Goal: Task Accomplishment & Management: Use online tool/utility

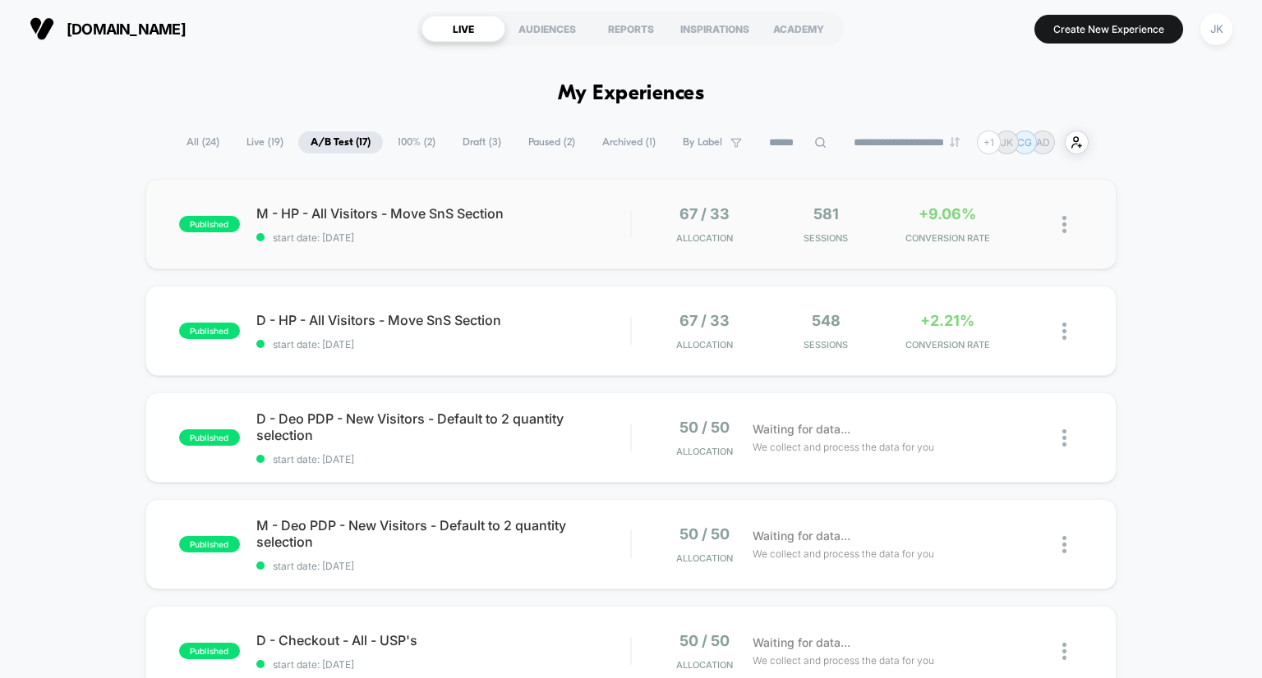
click at [1063, 224] on img at bounding box center [1064, 224] width 4 height 17
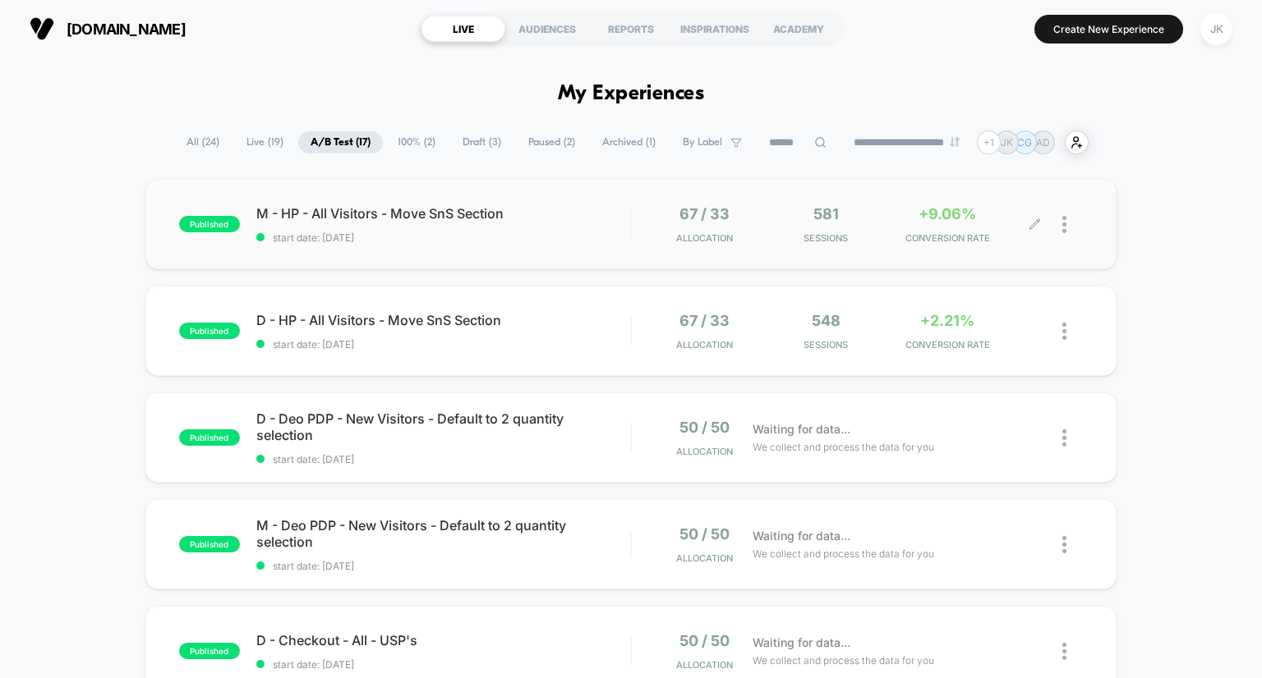
click at [1069, 224] on div at bounding box center [1072, 224] width 21 height 39
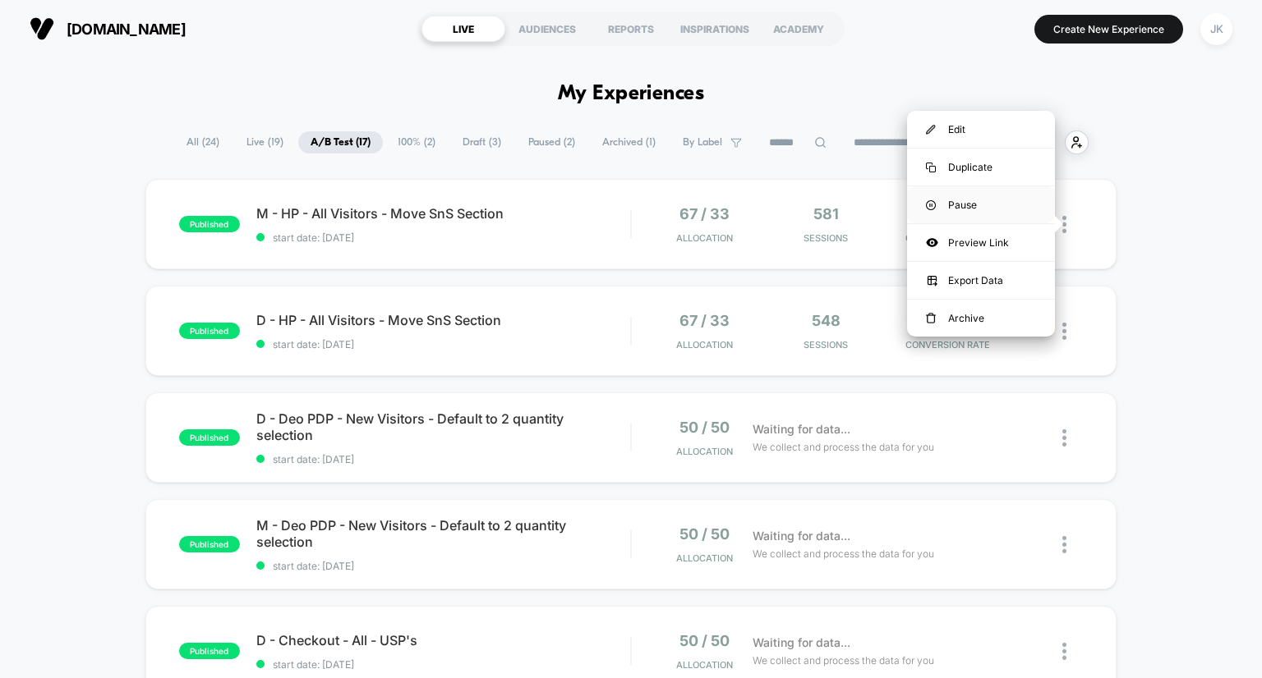
click at [999, 205] on div "Pause" at bounding box center [981, 204] width 148 height 37
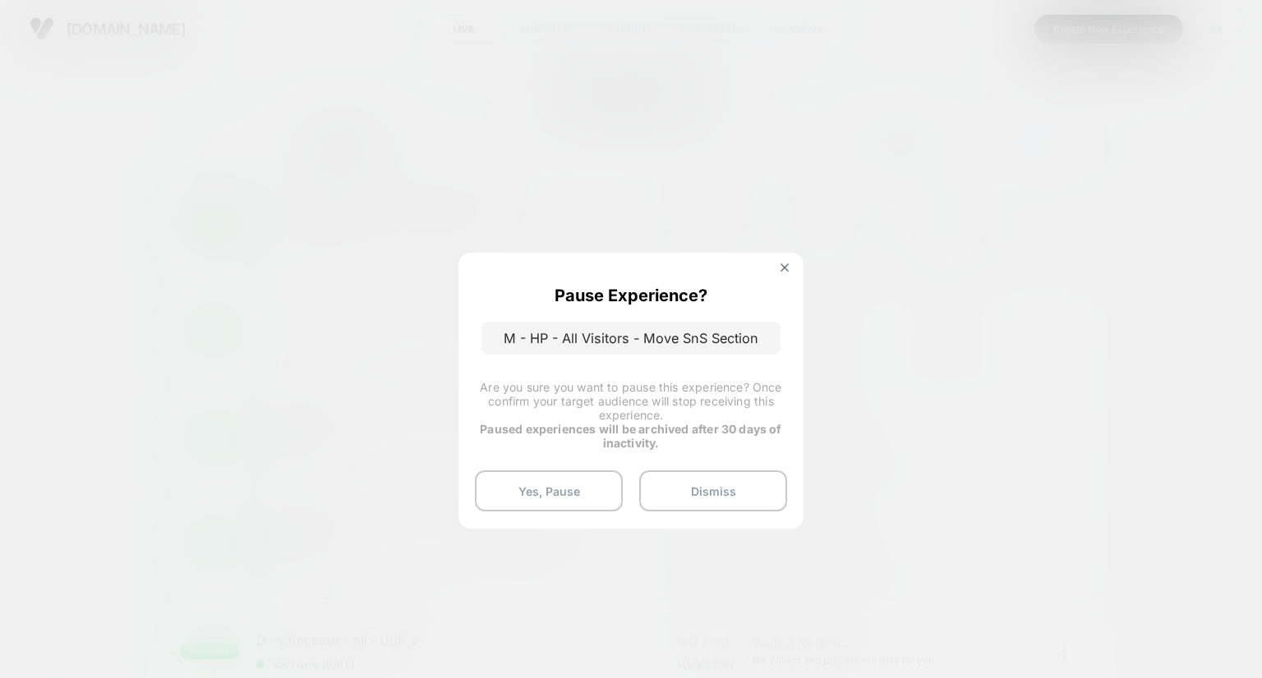
click at [966, 308] on div at bounding box center [631, 339] width 1262 height 678
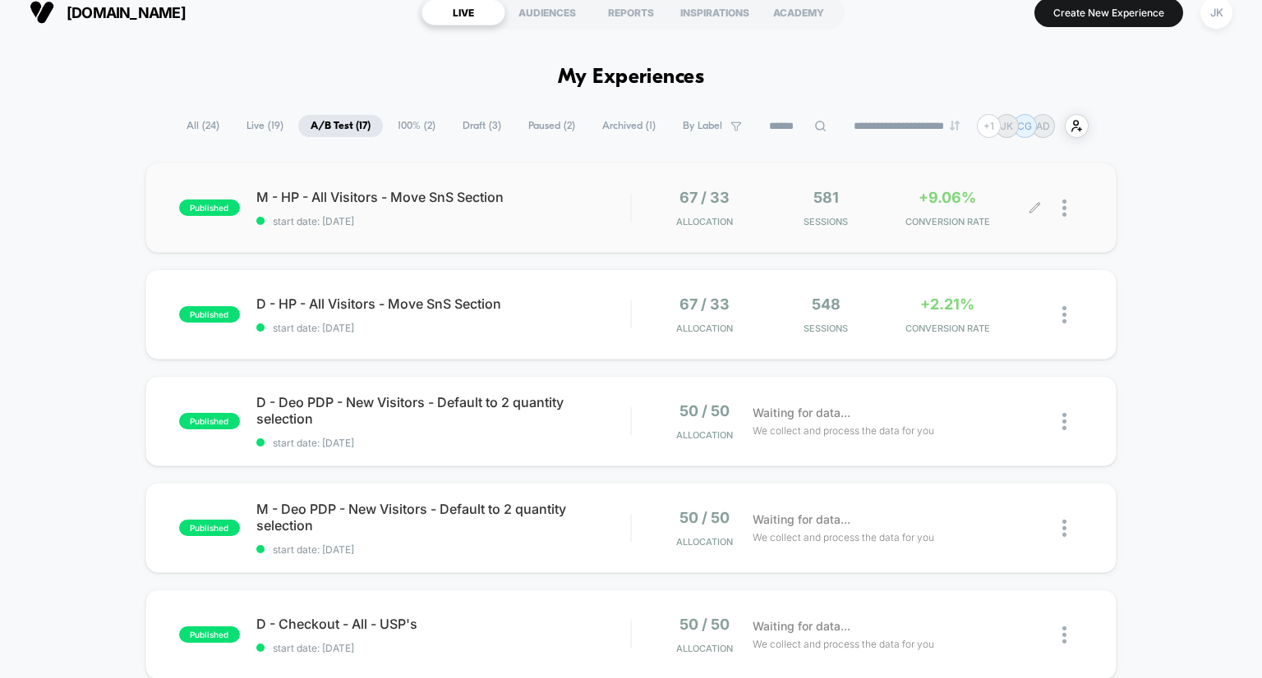
scroll to position [20, 0]
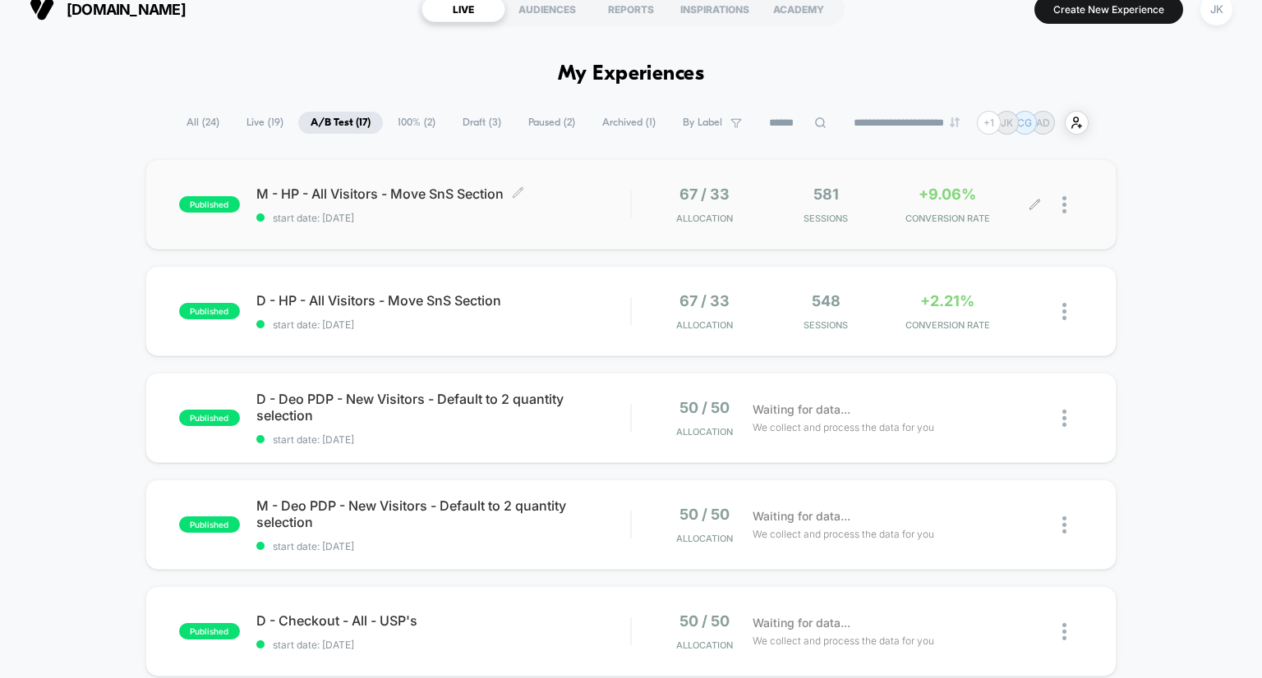
click at [338, 188] on span "M - HP - All Visitors - Move SnS Section Click to edit experience details" at bounding box center [443, 194] width 375 height 16
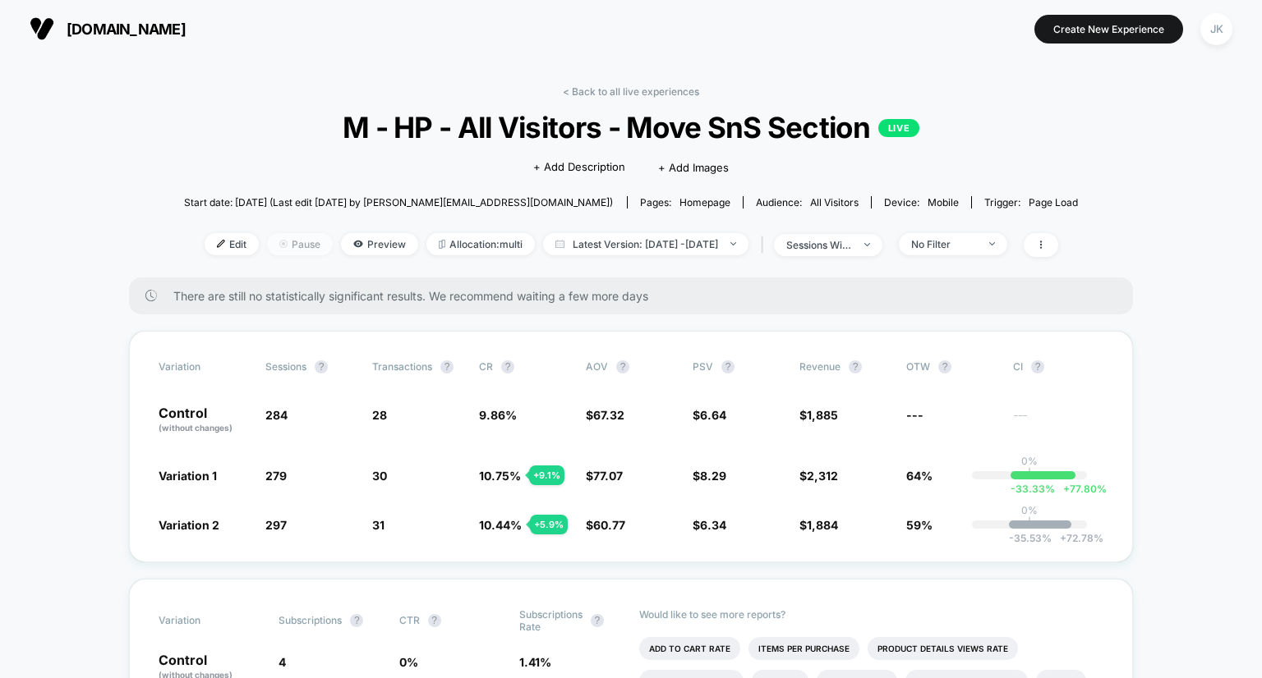
click at [279, 248] on img at bounding box center [283, 244] width 8 height 8
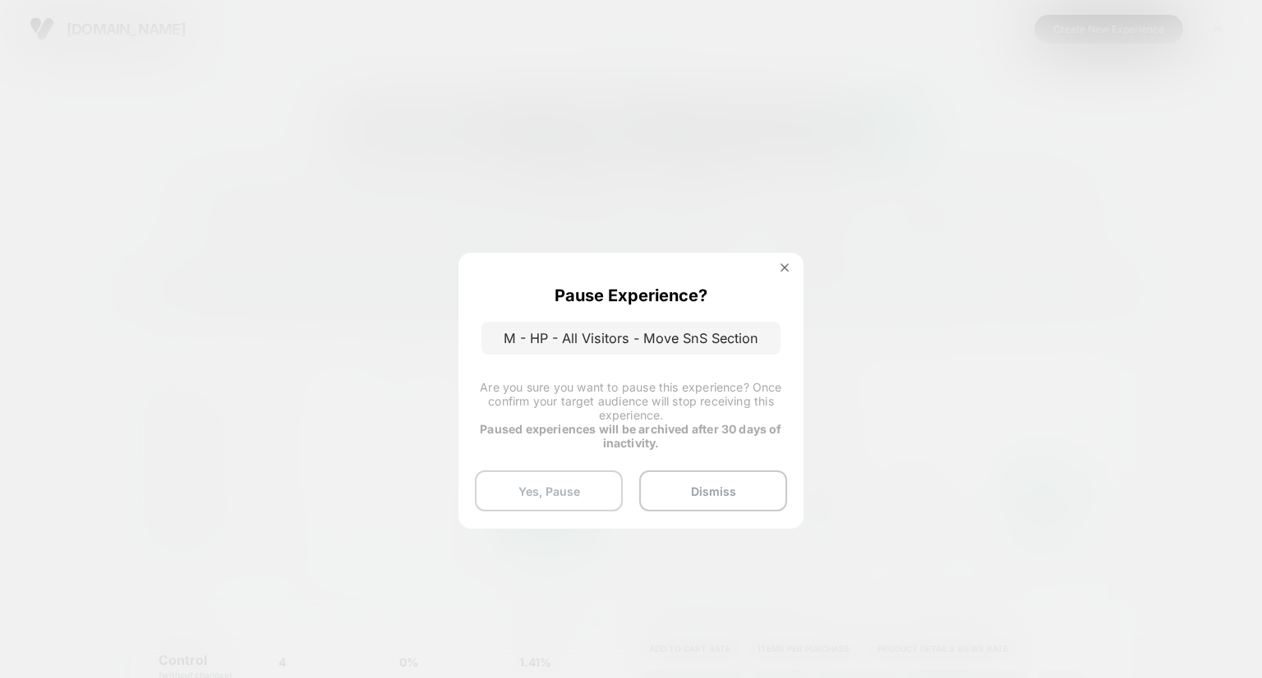
drag, startPoint x: 587, startPoint y: 491, endPoint x: 493, endPoint y: 480, distance: 95.1
click at [493, 480] on button "Yes, Pause" at bounding box center [549, 491] width 148 height 41
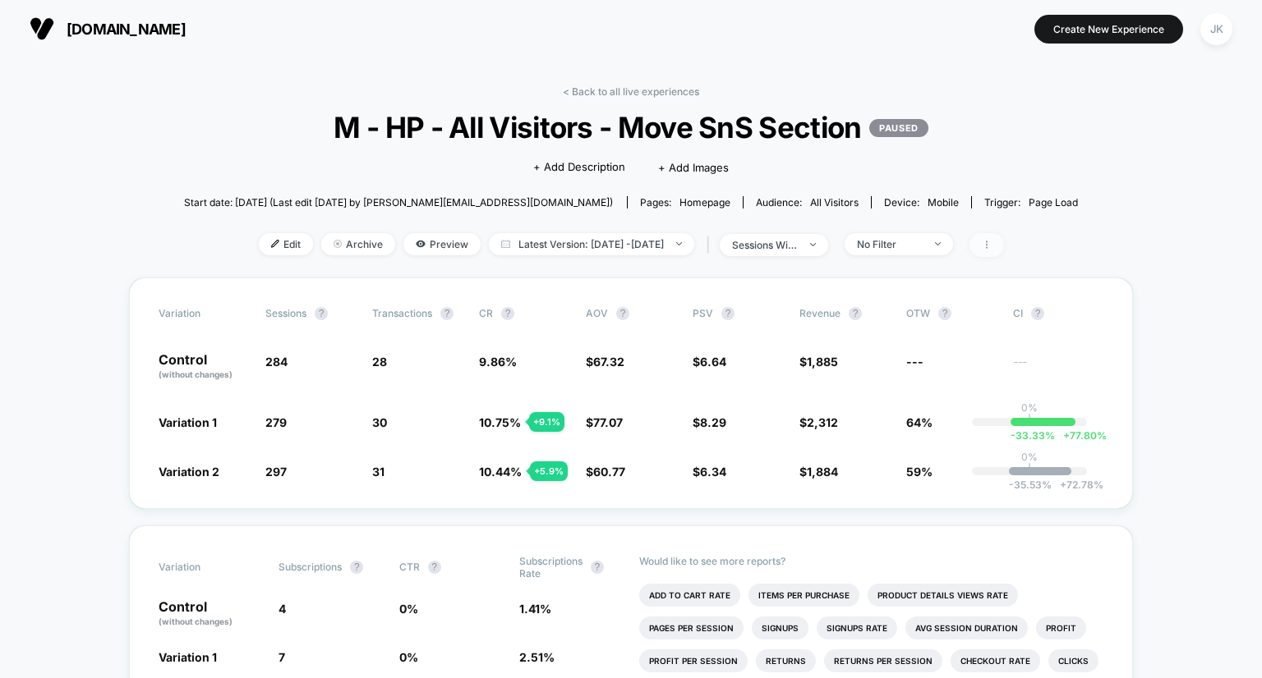
click at [991, 241] on icon at bounding box center [986, 245] width 10 height 10
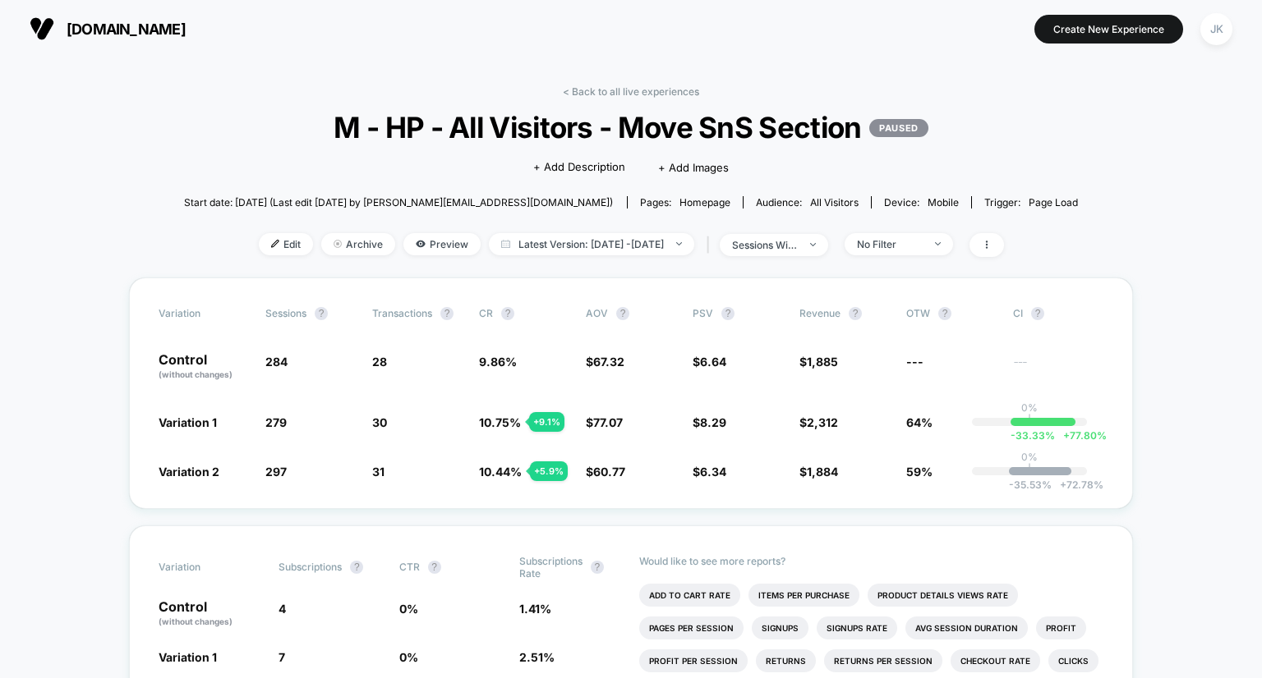
click at [906, 129] on p "PAUSED" at bounding box center [898, 128] width 58 height 18
click at [626, 89] on link "< Back to all live experiences" at bounding box center [631, 91] width 136 height 12
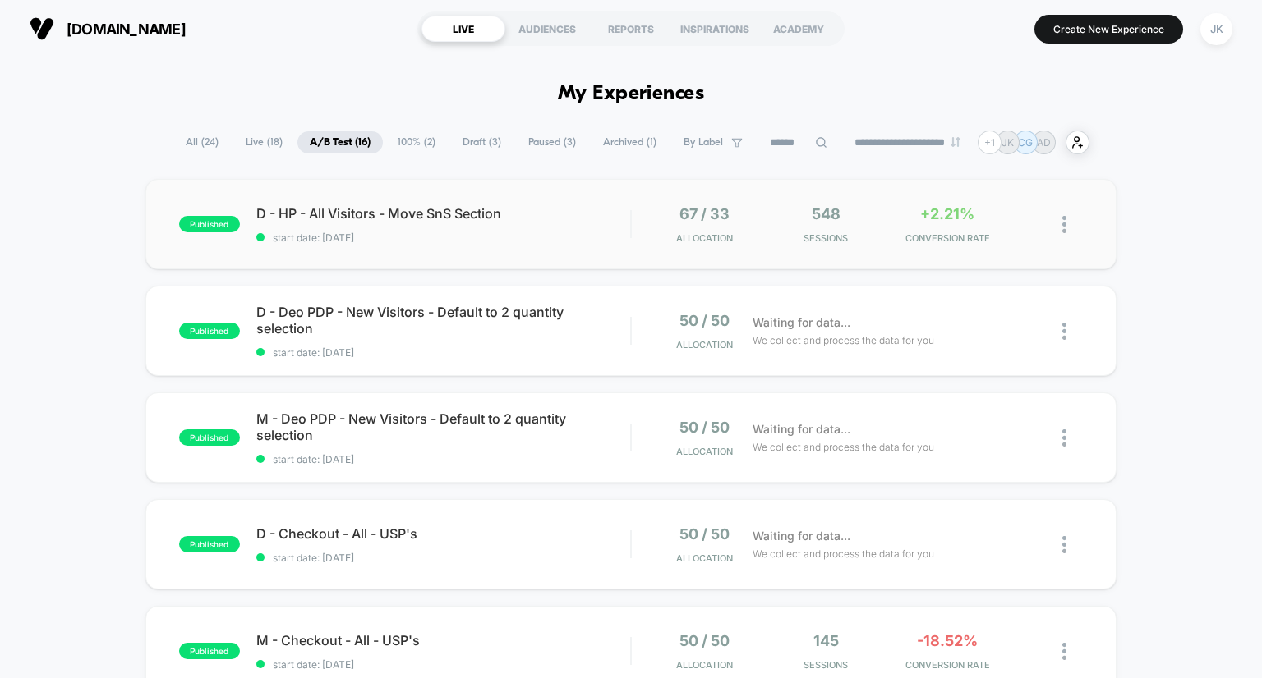
click at [1063, 221] on img at bounding box center [1064, 224] width 4 height 17
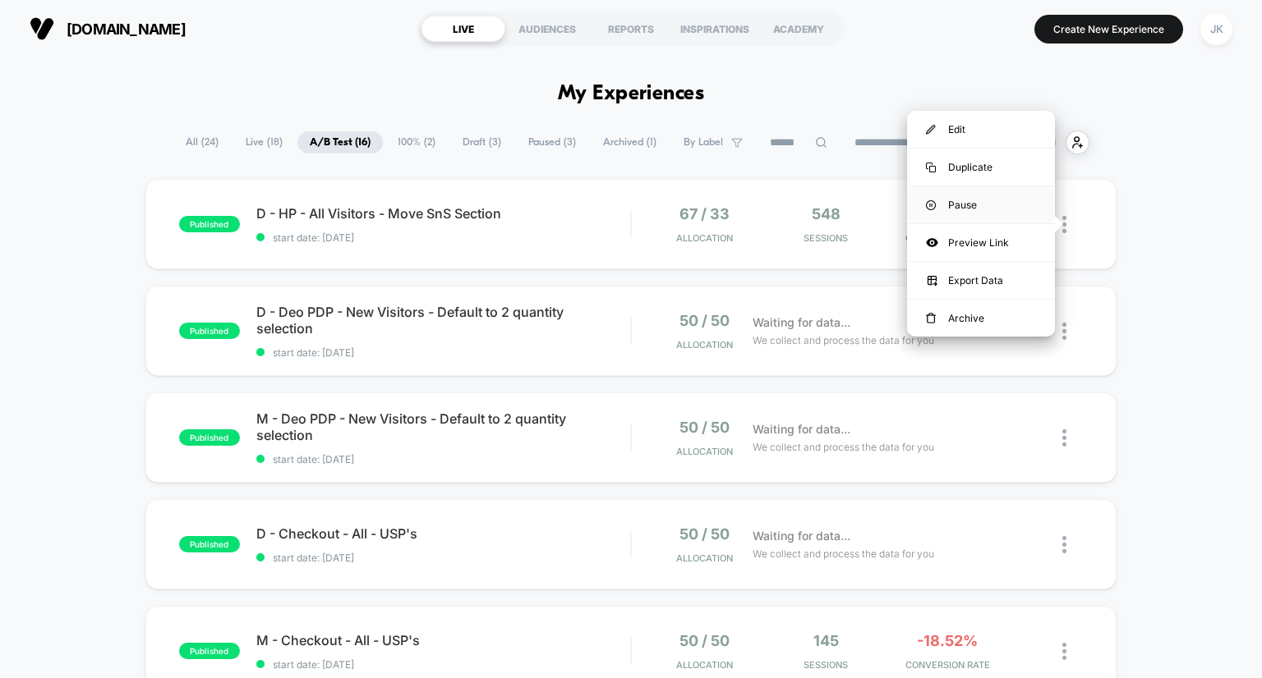
click at [987, 211] on div "Pause" at bounding box center [981, 204] width 148 height 37
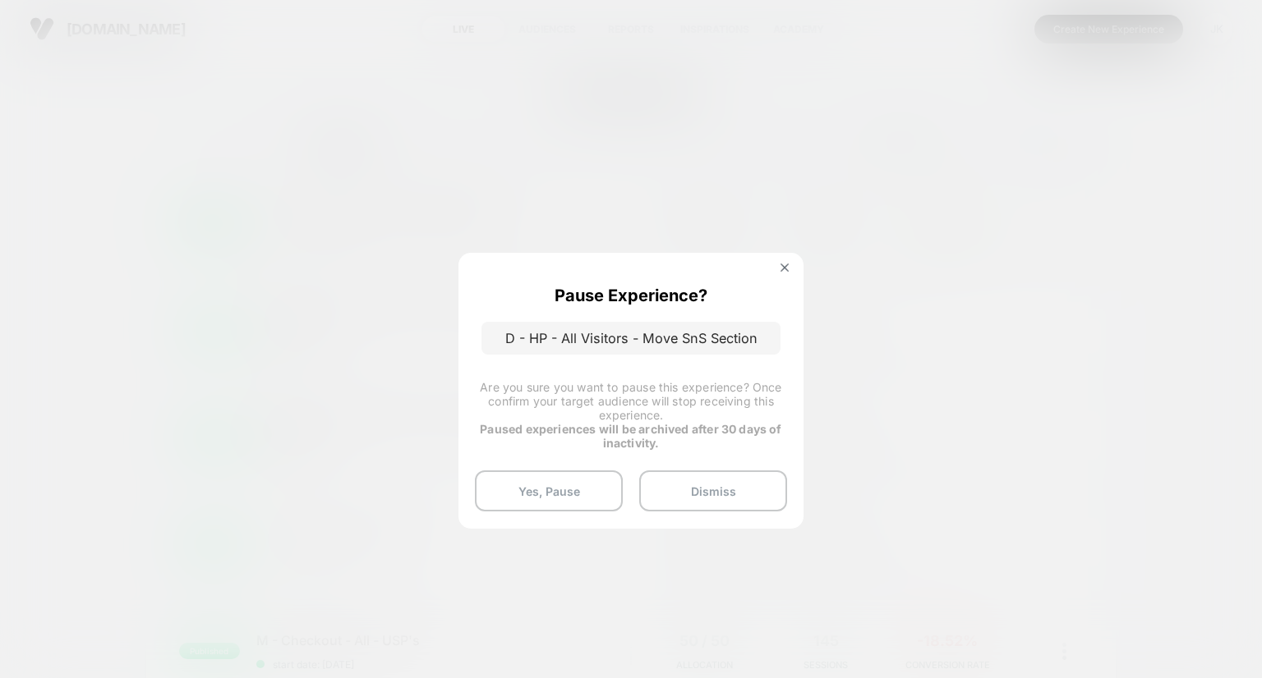
drag, startPoint x: 558, startPoint y: 498, endPoint x: 469, endPoint y: 500, distance: 88.7
click at [469, 500] on div "Pause Experience? D - HP - All Visitors - Move SnS Section Are you sure you wan…" at bounding box center [630, 390] width 345 height 275
click at [538, 489] on button "Yes, Pause" at bounding box center [549, 491] width 148 height 41
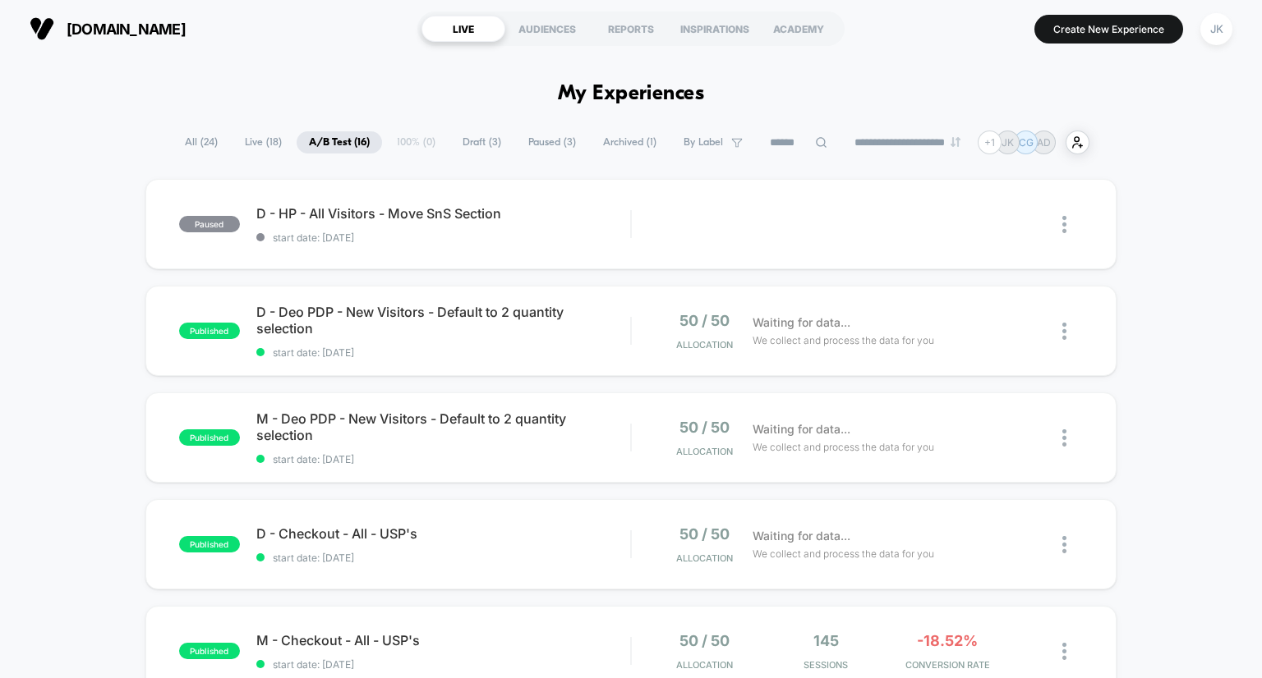
click at [558, 136] on span "Paused ( 3 )" at bounding box center [552, 142] width 72 height 22
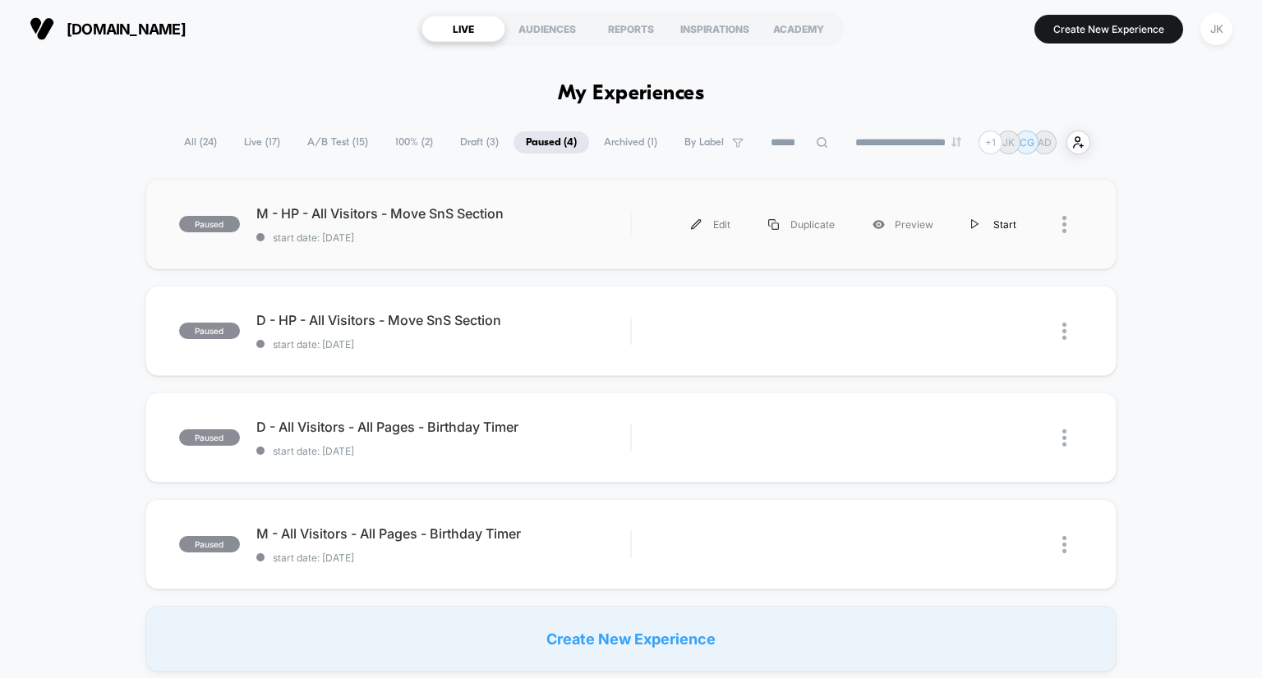
click at [987, 221] on div "Start" at bounding box center [993, 224] width 83 height 37
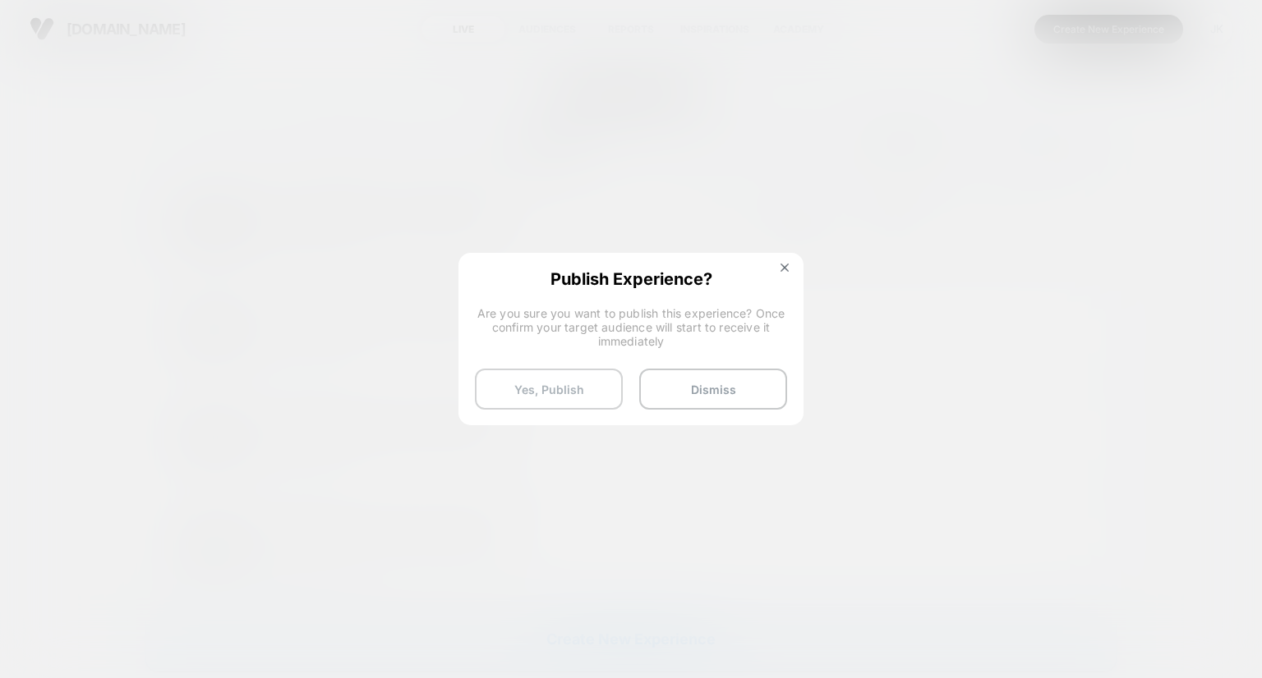
click at [591, 379] on button "Yes, Publish" at bounding box center [549, 389] width 148 height 41
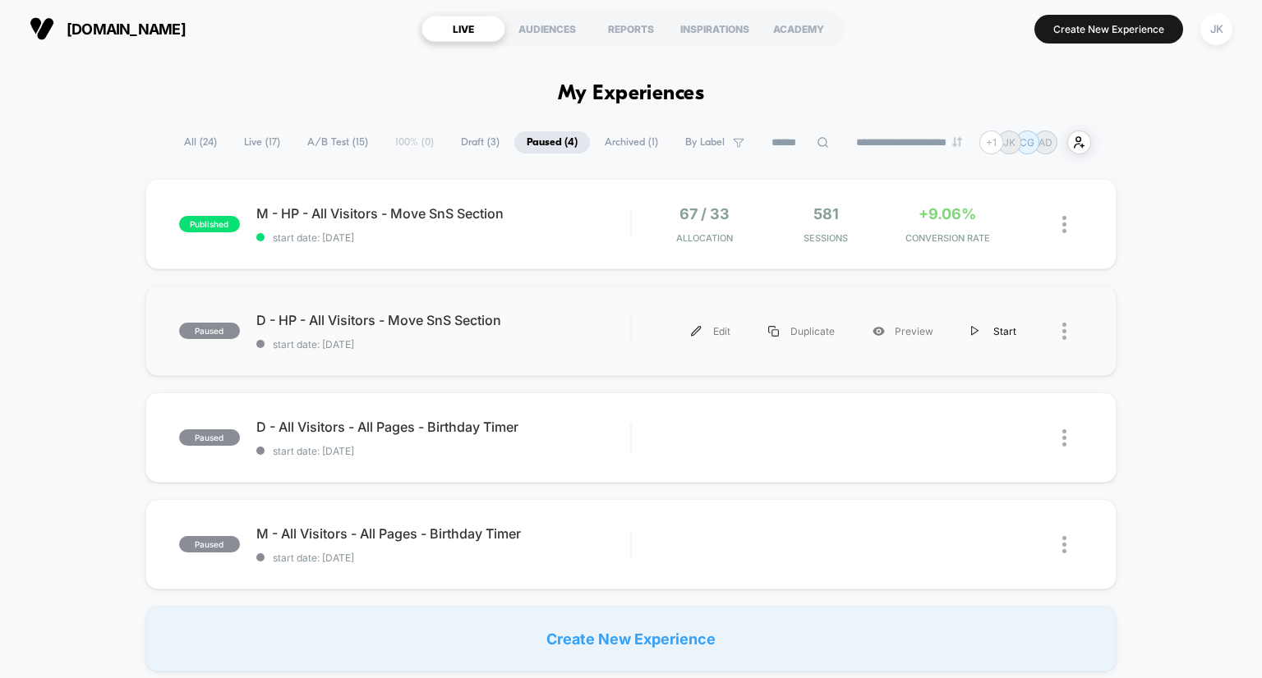
click at [995, 329] on div "Start" at bounding box center [993, 331] width 83 height 37
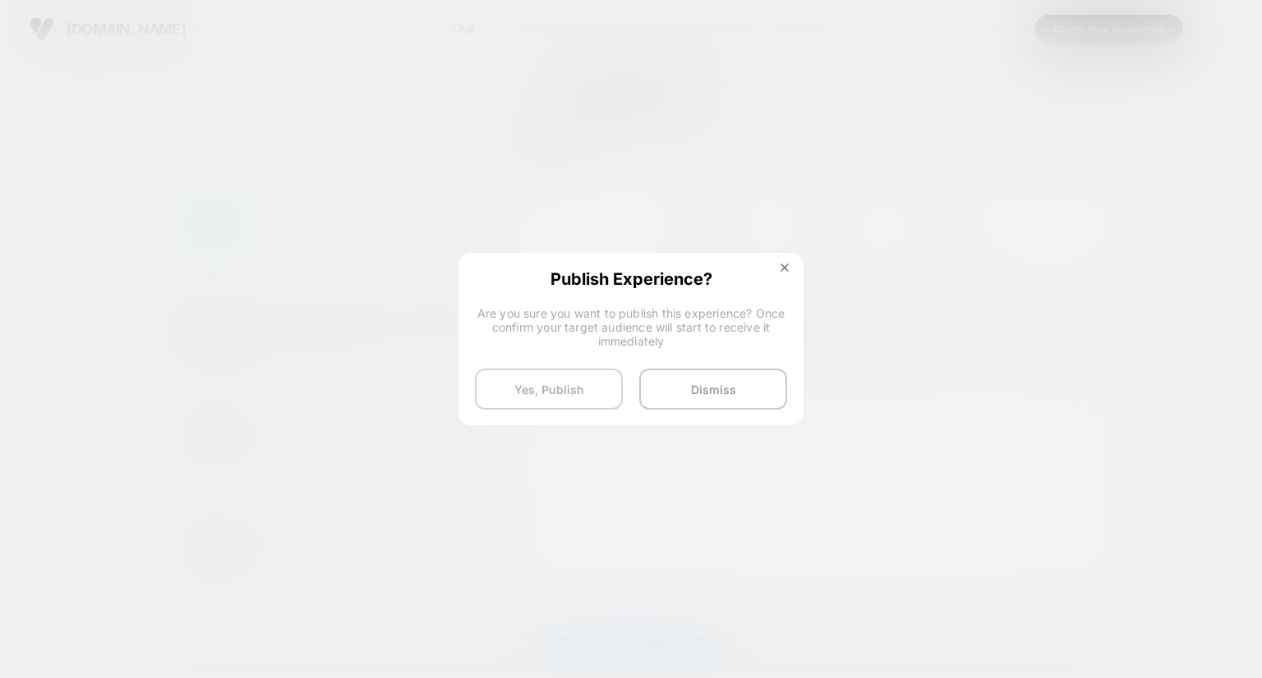
click at [559, 385] on button "Yes, Publish" at bounding box center [549, 389] width 148 height 41
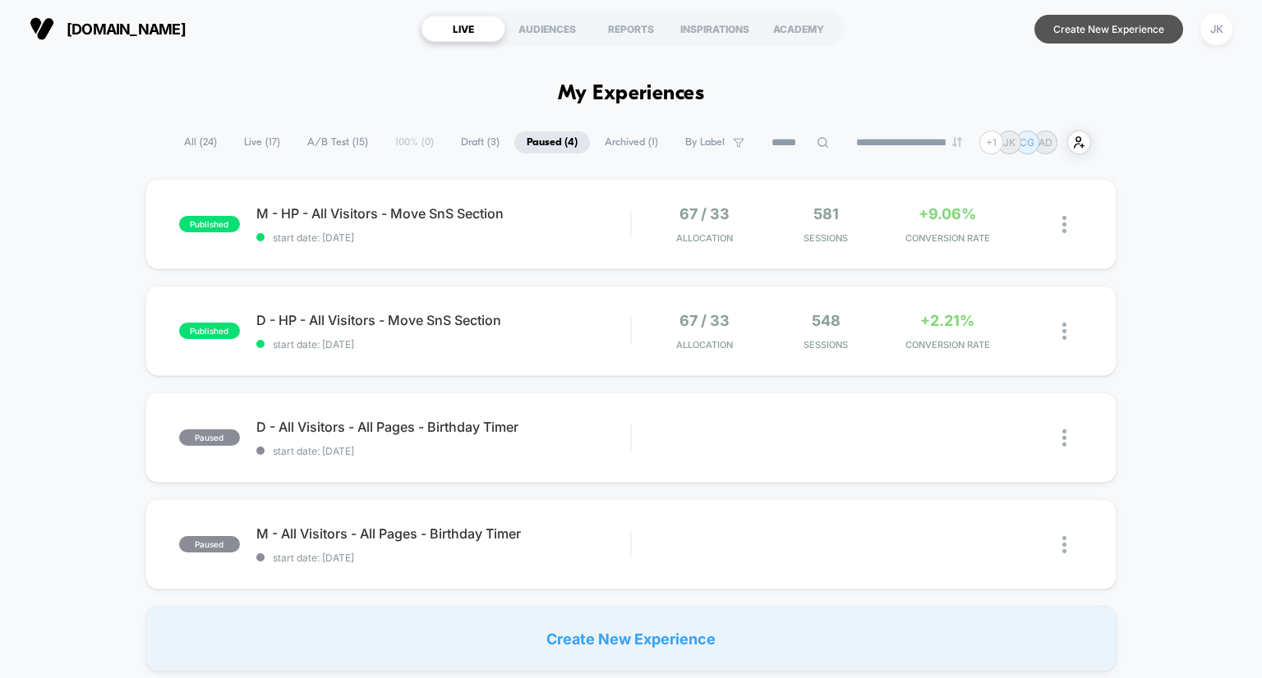
click at [1082, 30] on button "Create New Experience" at bounding box center [1108, 29] width 149 height 29
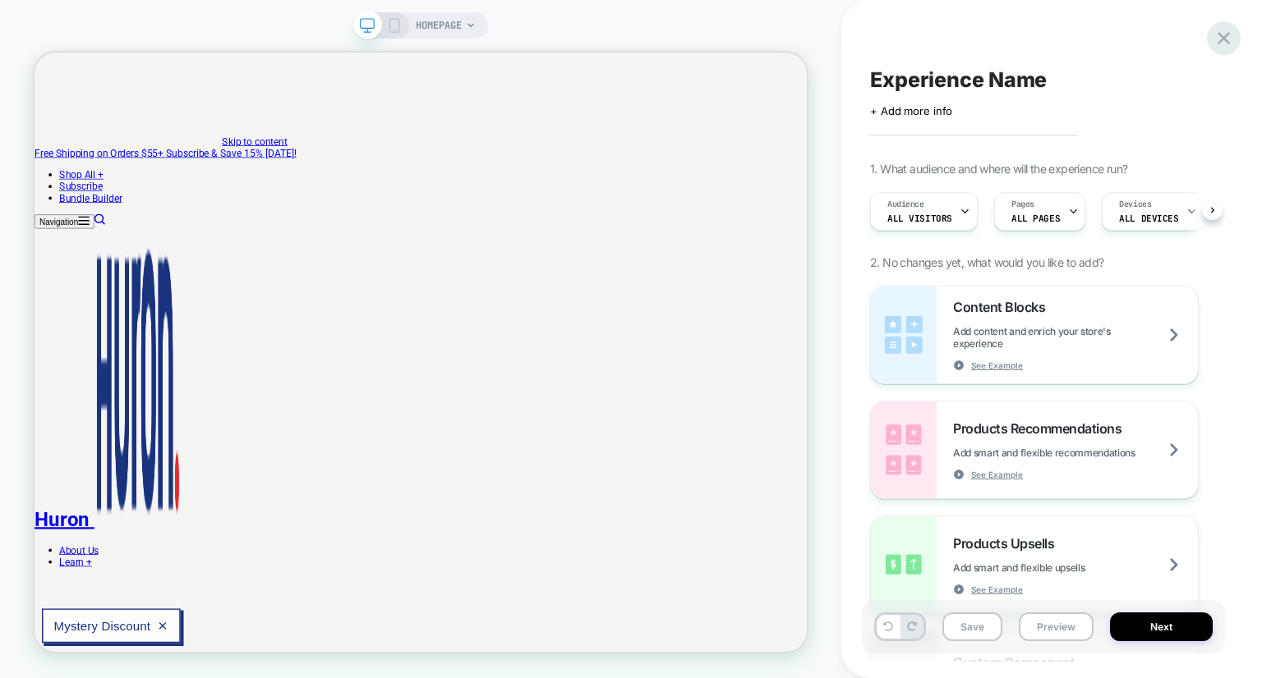
click at [1228, 39] on icon at bounding box center [1223, 38] width 22 height 22
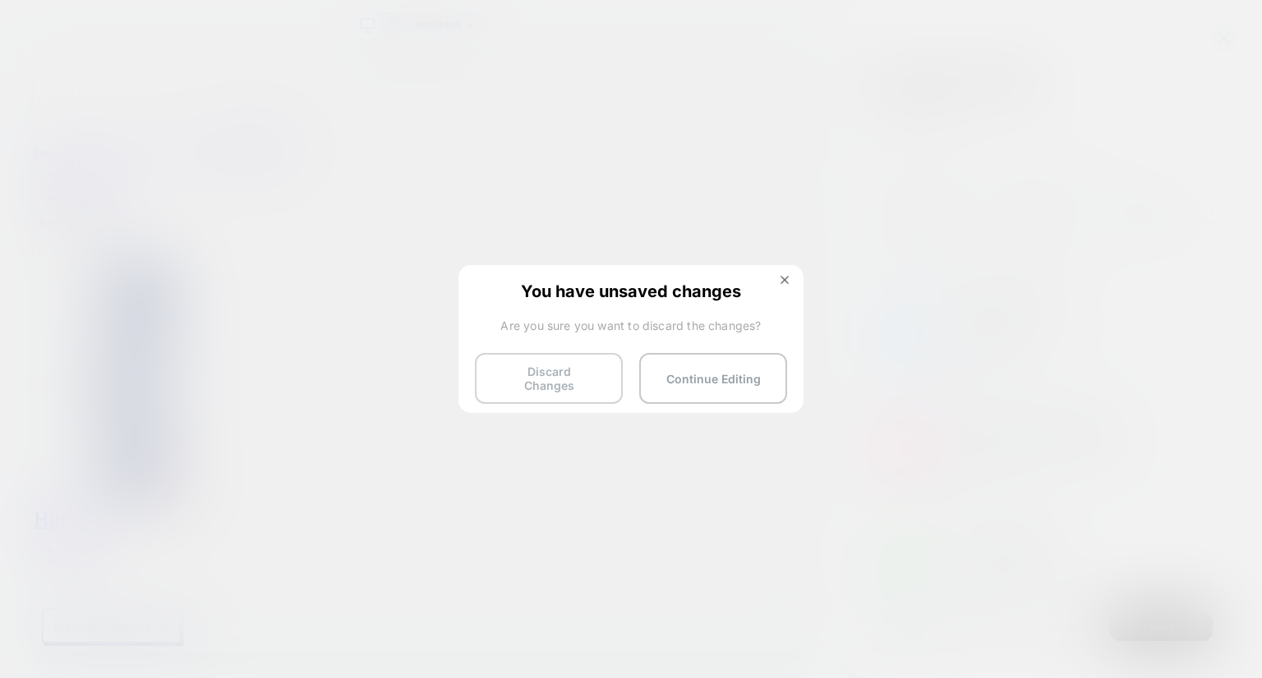
click at [558, 370] on button "Discard Changes" at bounding box center [549, 378] width 148 height 51
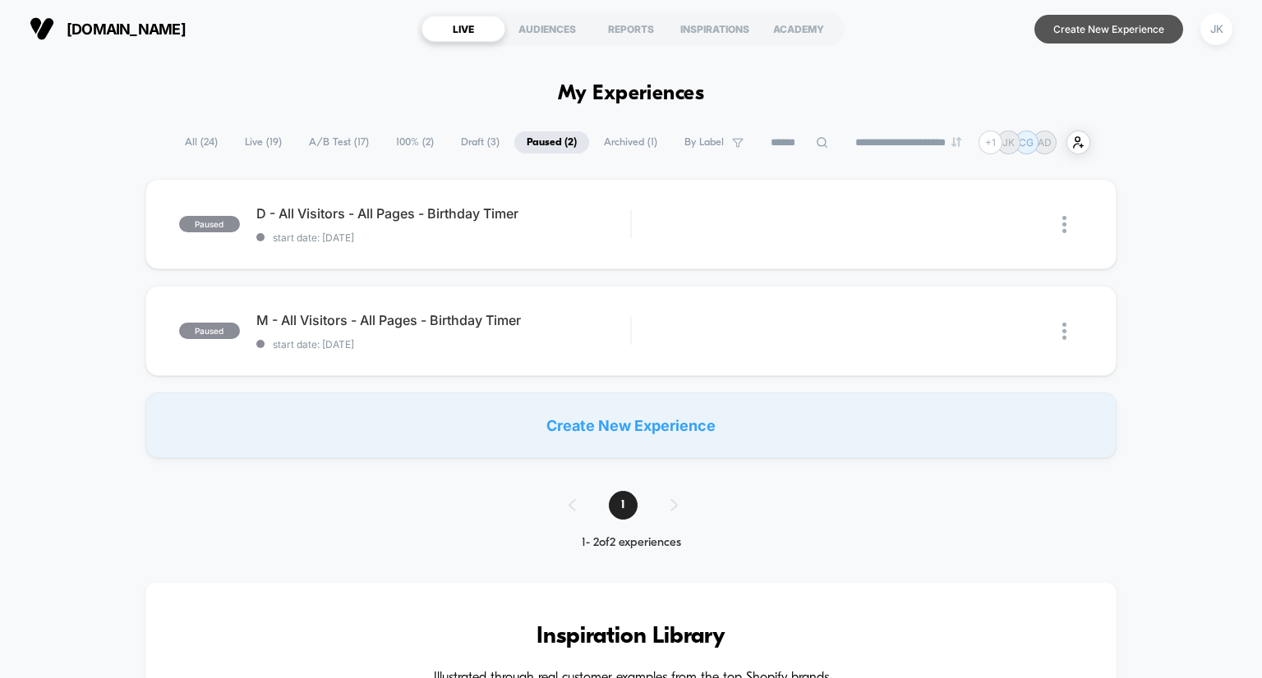
click at [1079, 37] on button "Create New Experience" at bounding box center [1108, 29] width 149 height 29
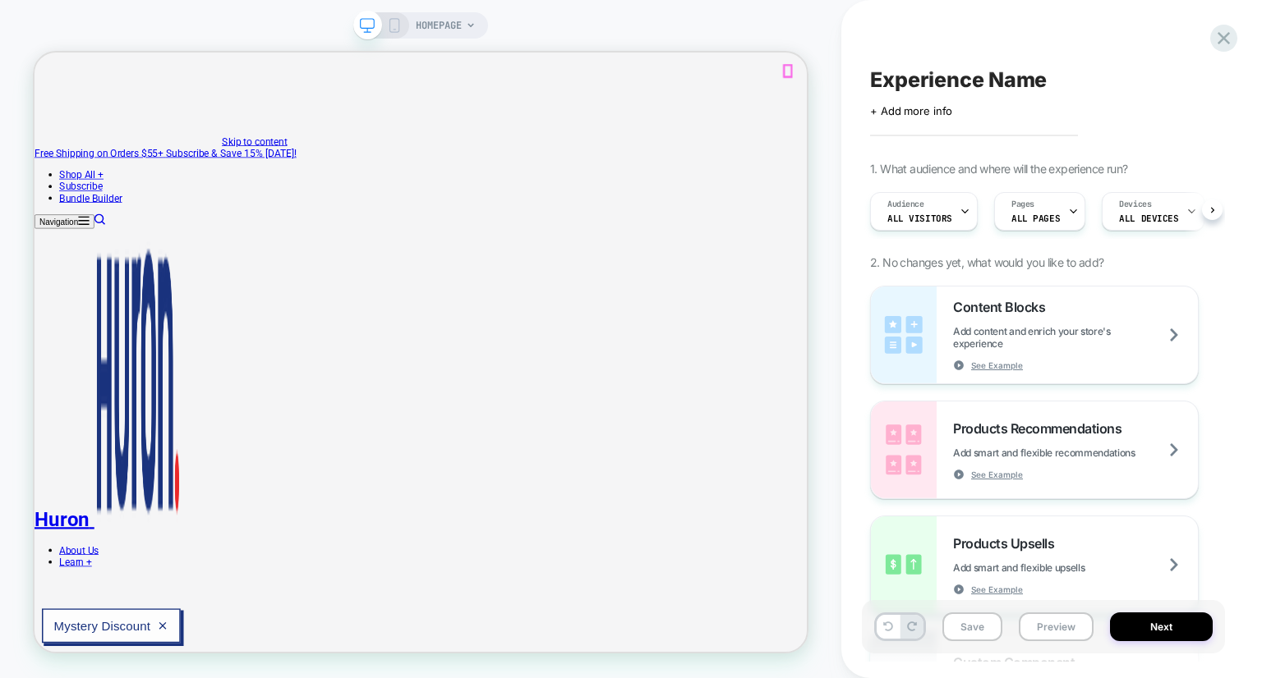
click at [462, 20] on div "HOMEPAGE" at bounding box center [446, 25] width 60 height 26
click at [449, 32] on span "HOMEPAGE" at bounding box center [439, 25] width 46 height 26
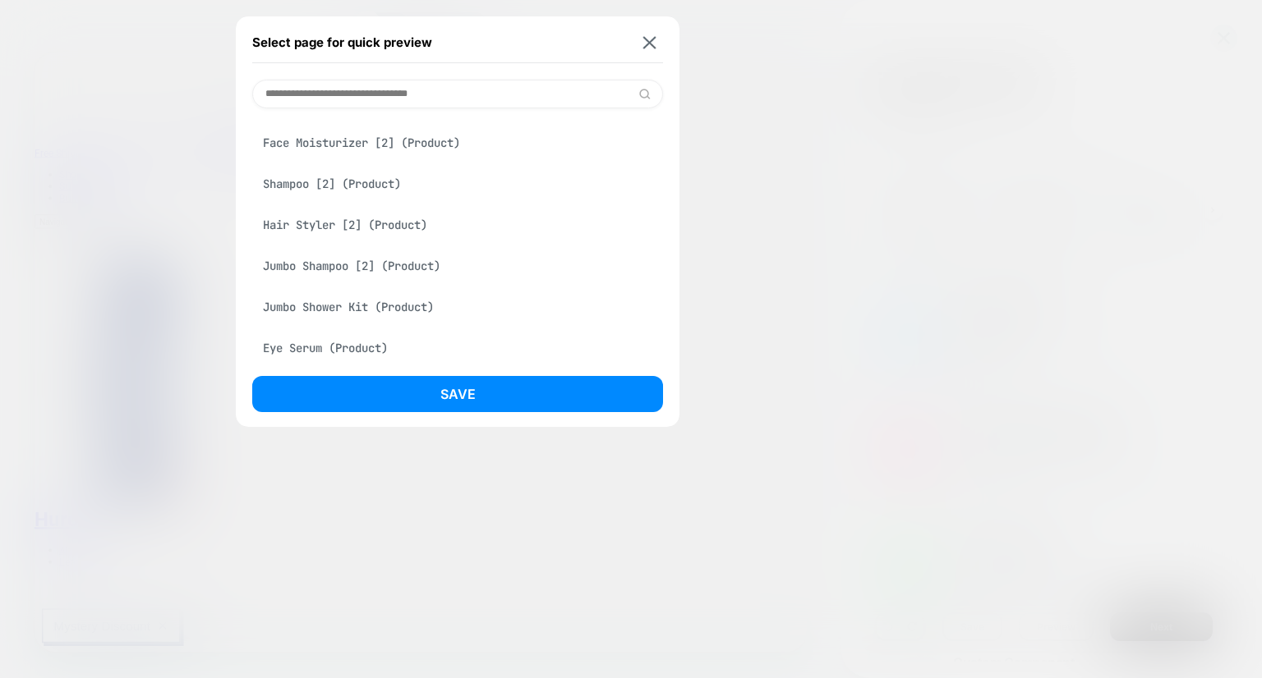
scroll to position [1105, 0]
click at [398, 200] on div "Shampoo [2] (Product)" at bounding box center [457, 184] width 411 height 31
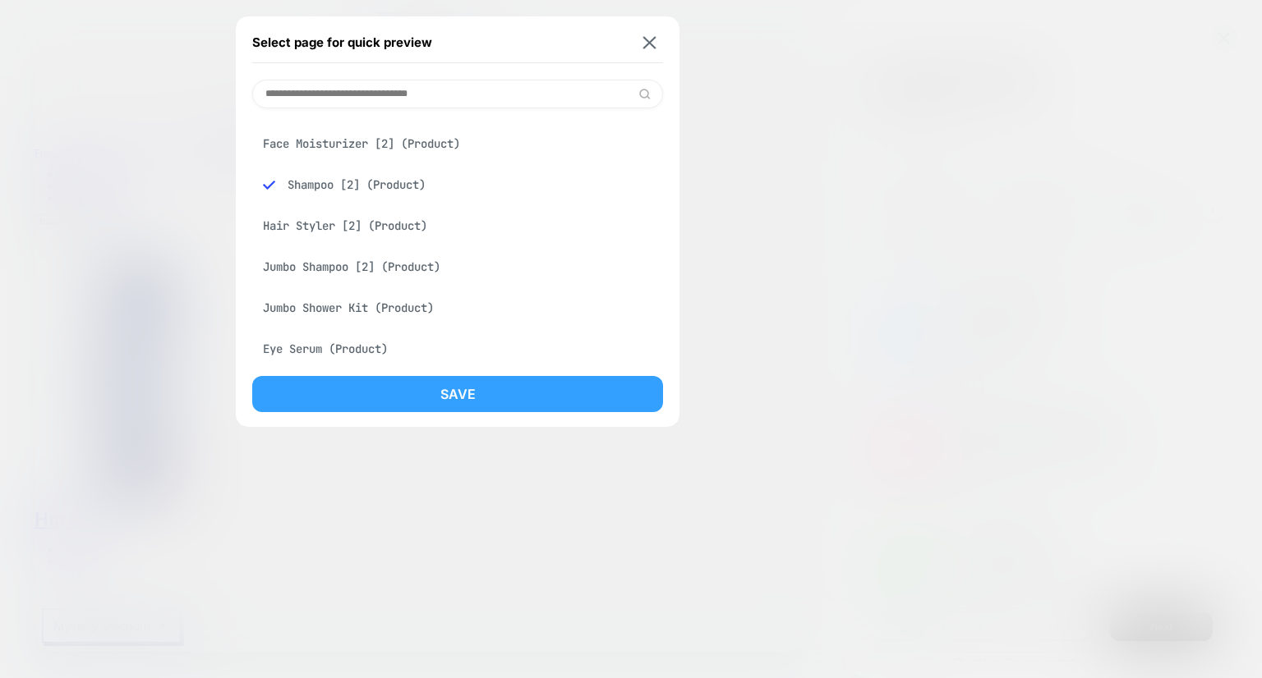
click at [462, 389] on button "Save" at bounding box center [457, 394] width 411 height 36
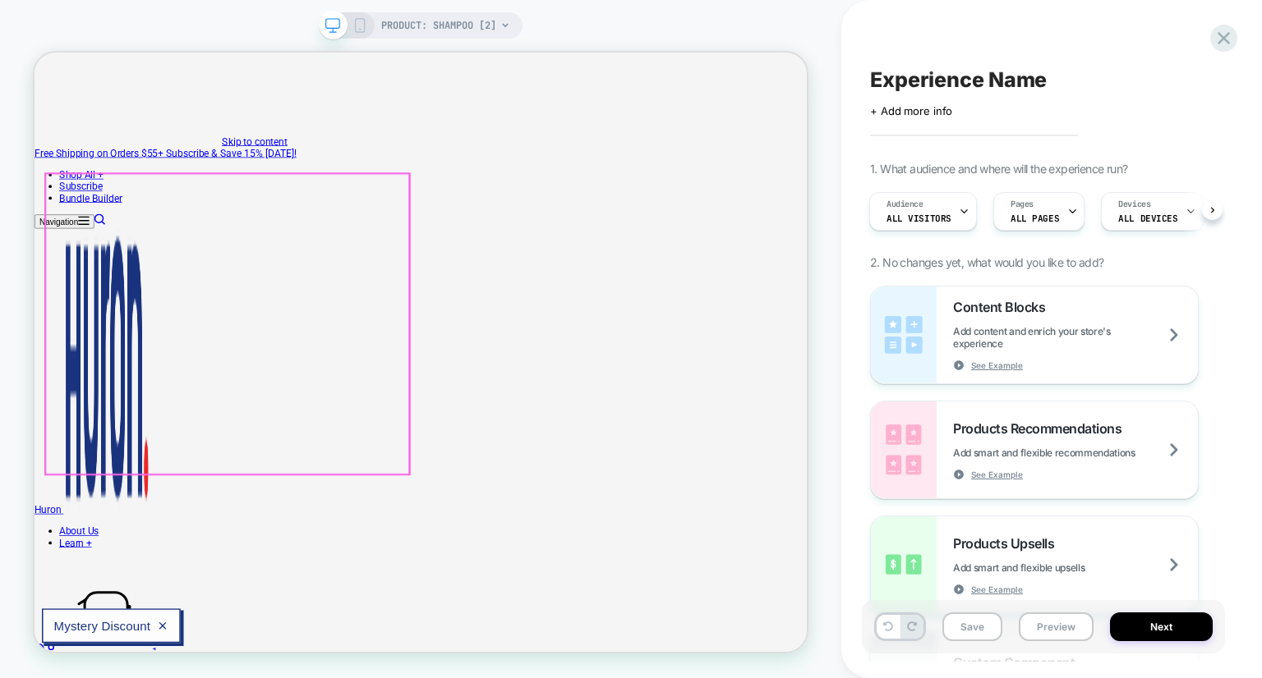
scroll to position [0, 0]
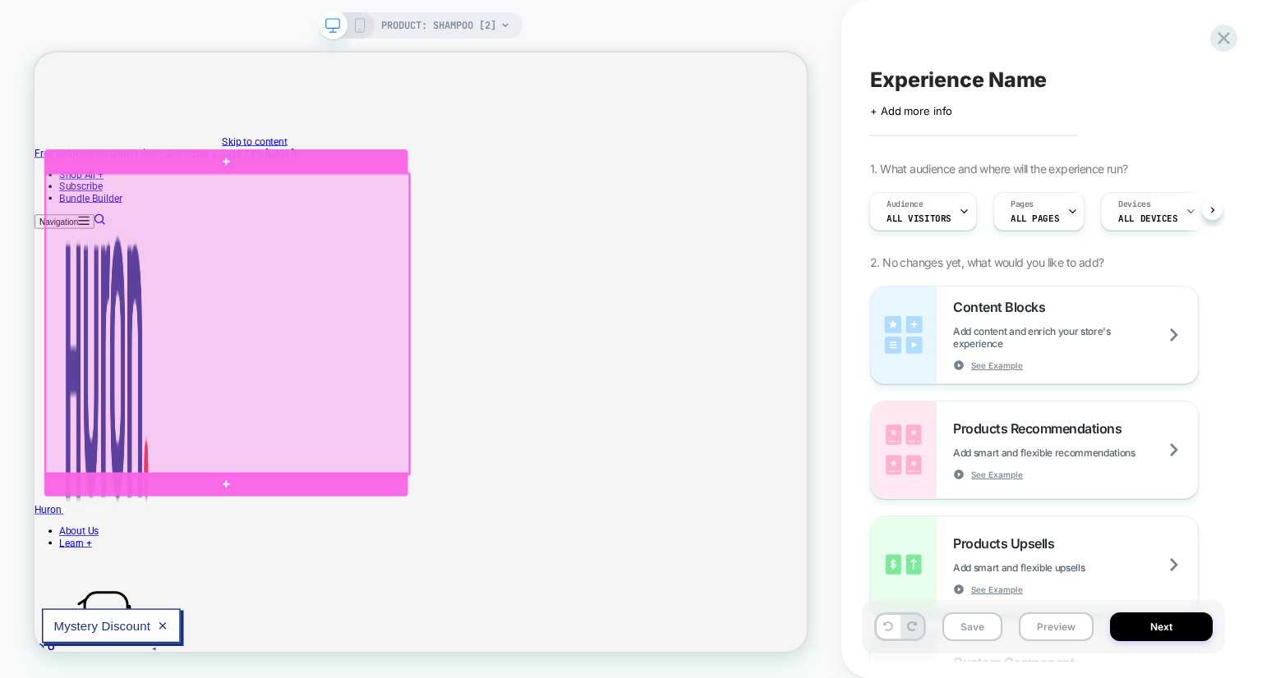
click at [421, 382] on div at bounding box center [291, 414] width 485 height 401
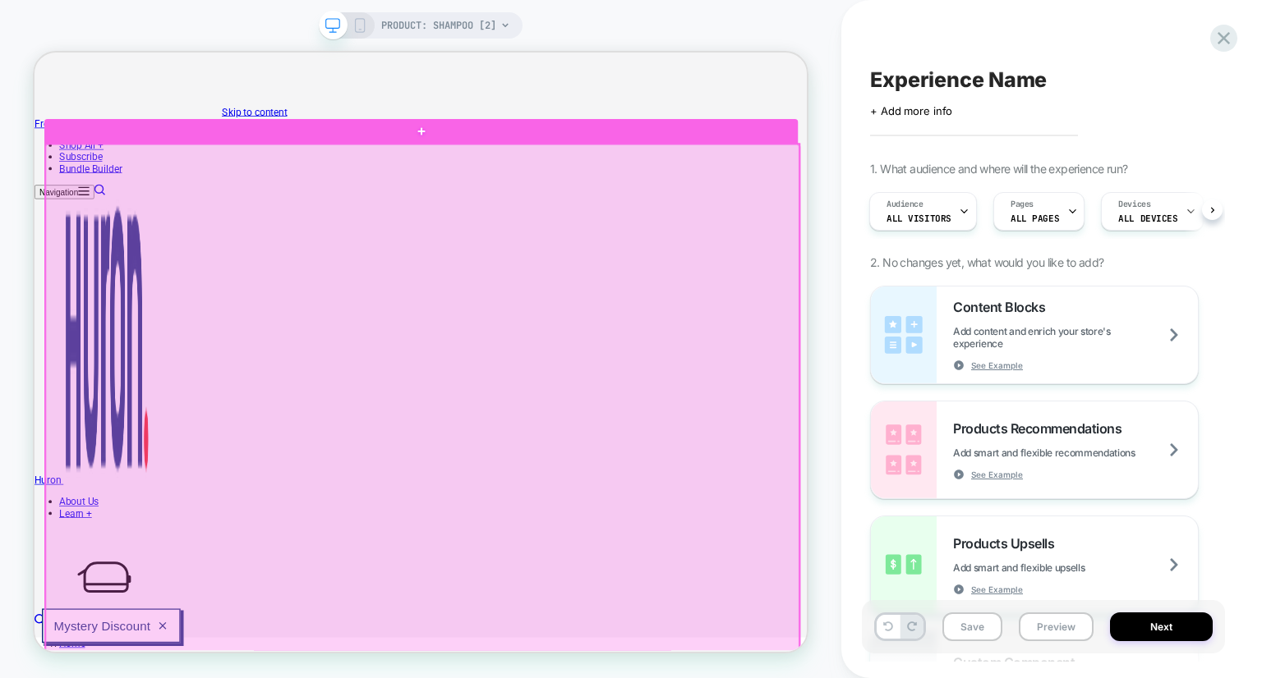
scroll to position [82, 0]
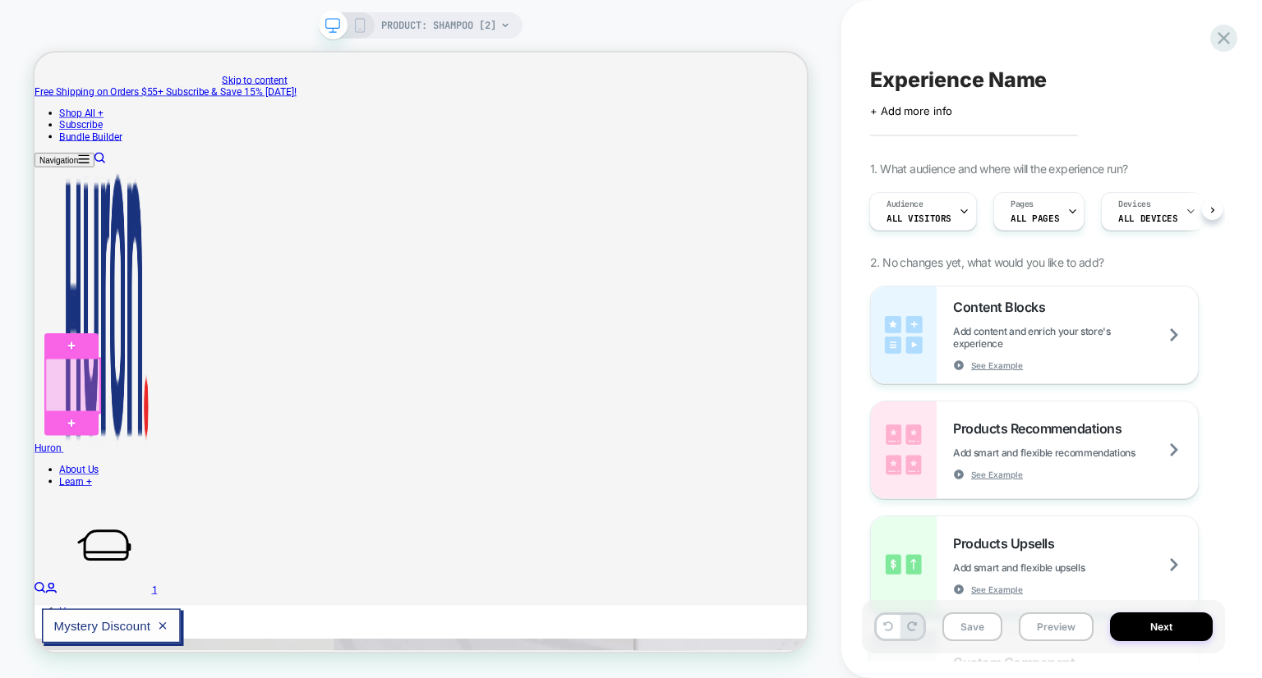
click at [76, 501] on div at bounding box center [85, 497] width 72 height 72
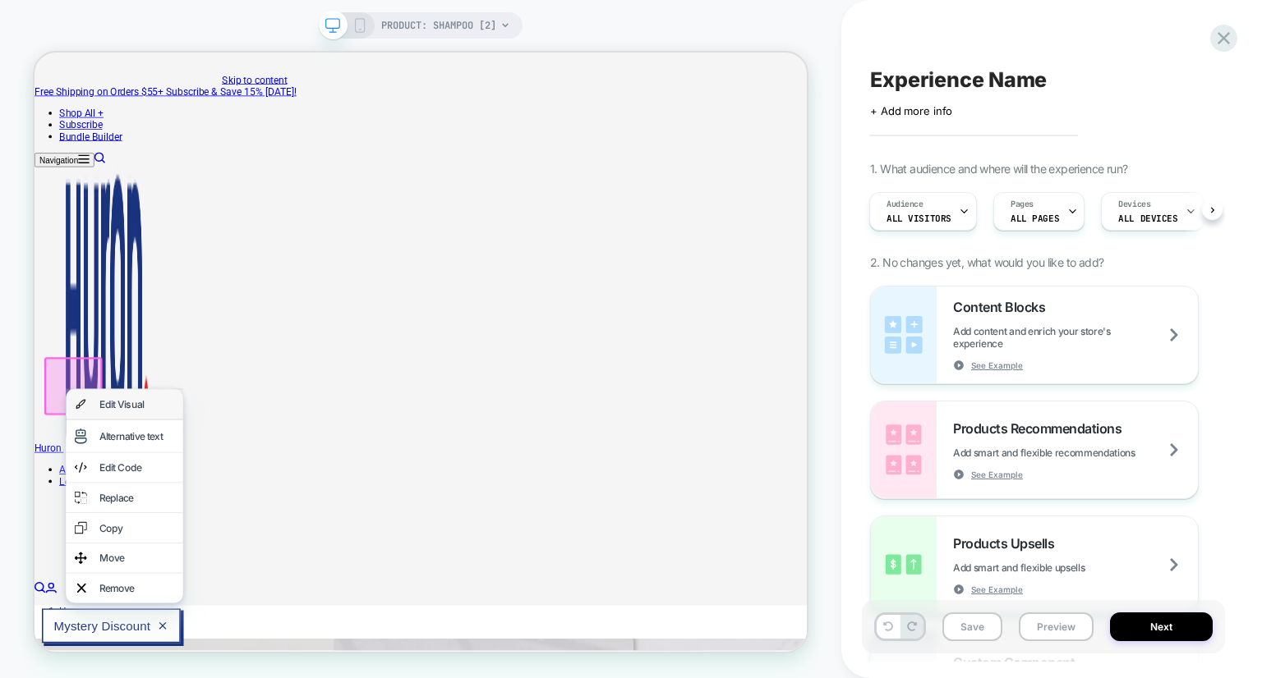
click at [134, 522] on div "Edit Visual" at bounding box center [171, 521] width 100 height 16
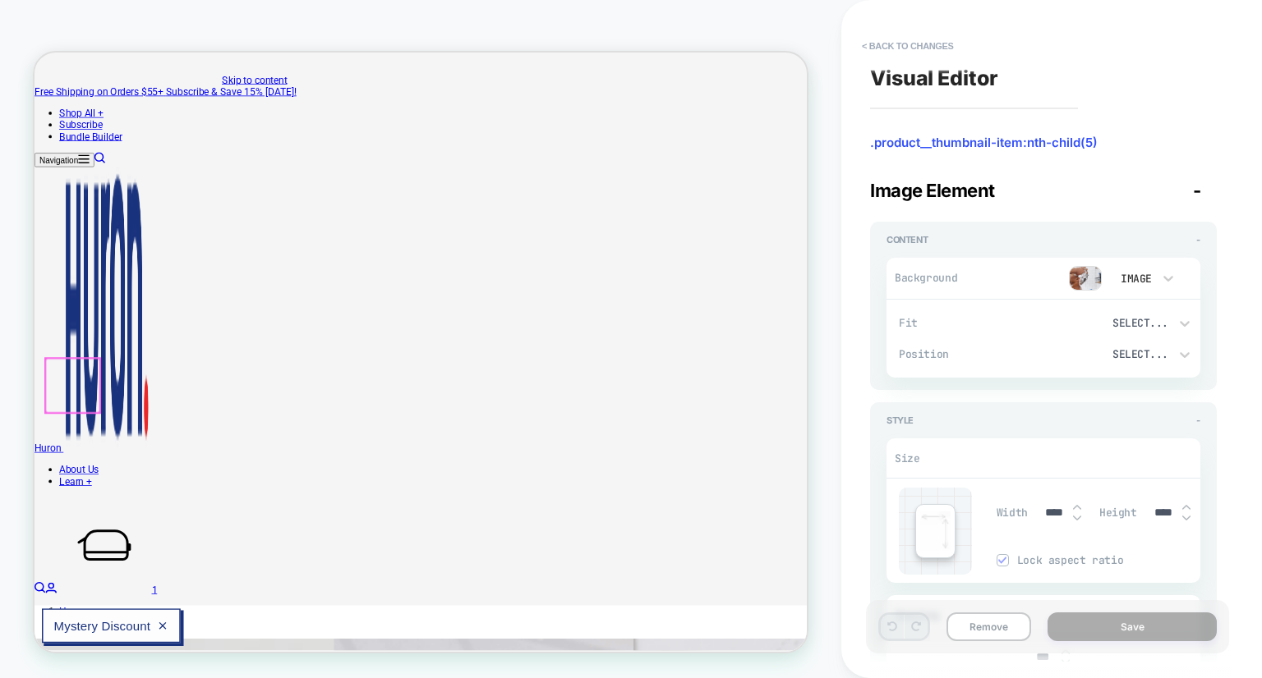
scroll to position [126, 0]
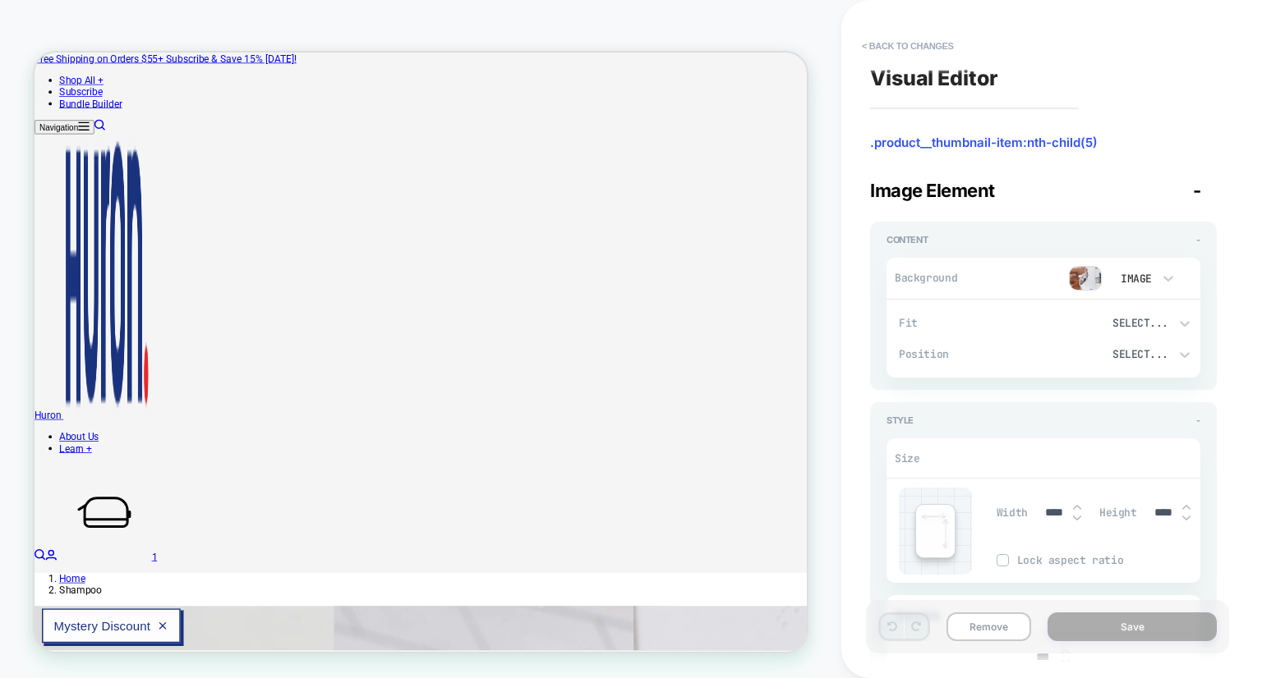
click at [1148, 269] on div "Image" at bounding box center [1142, 278] width 82 height 31
click at [1104, 222] on div at bounding box center [631, 339] width 1262 height 678
click at [1137, 275] on div "Image" at bounding box center [1134, 279] width 34 height 14
click at [1137, 275] on div at bounding box center [631, 339] width 1262 height 678
click at [955, 281] on span "Background" at bounding box center [928, 278] width 69 height 14
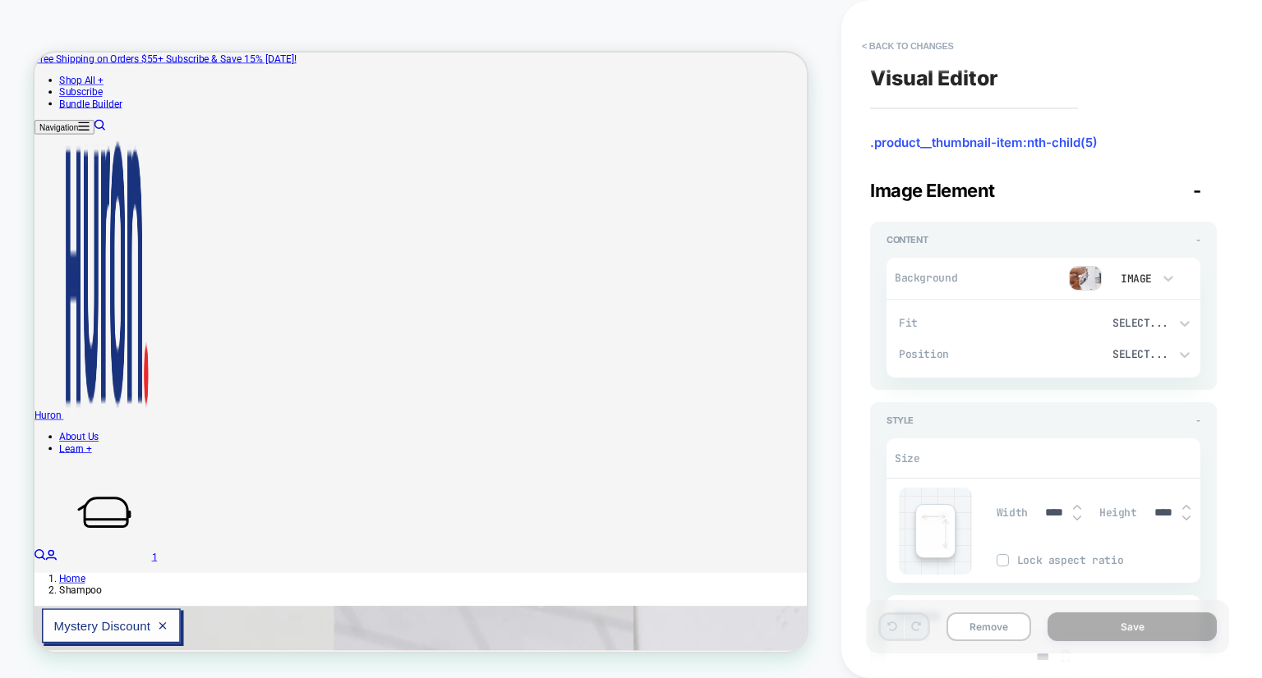
click at [938, 283] on span "Background" at bounding box center [928, 278] width 69 height 14
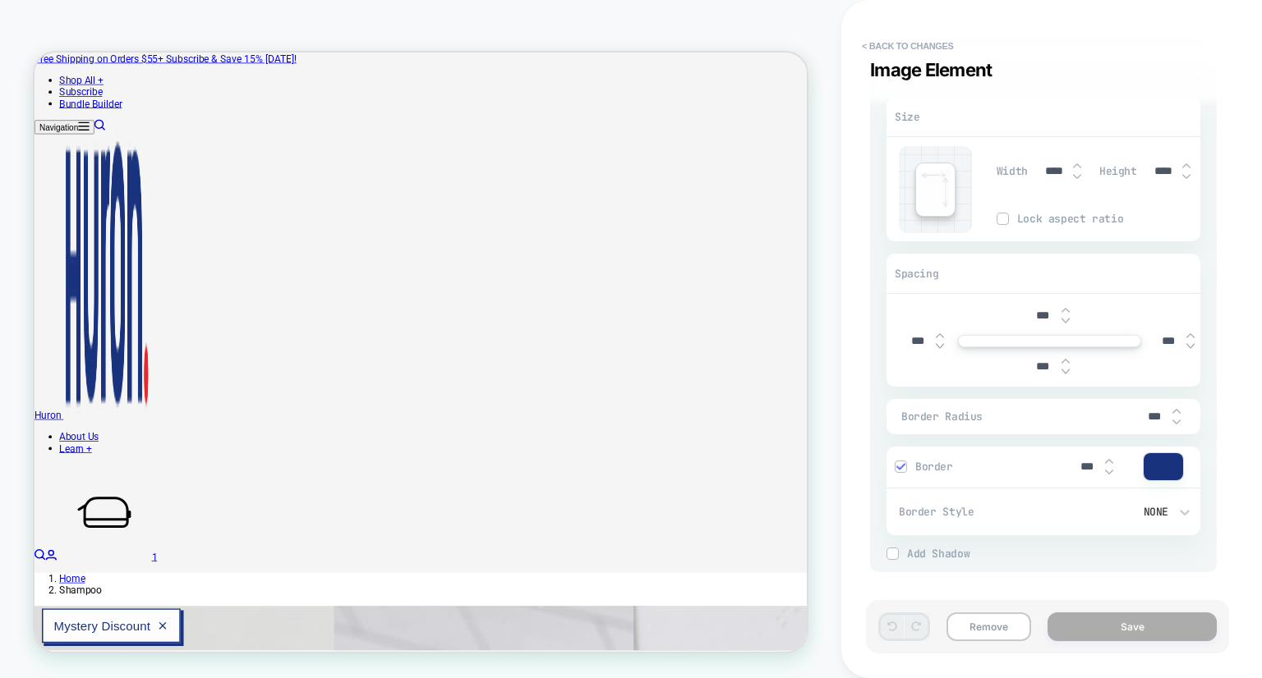
scroll to position [0, 0]
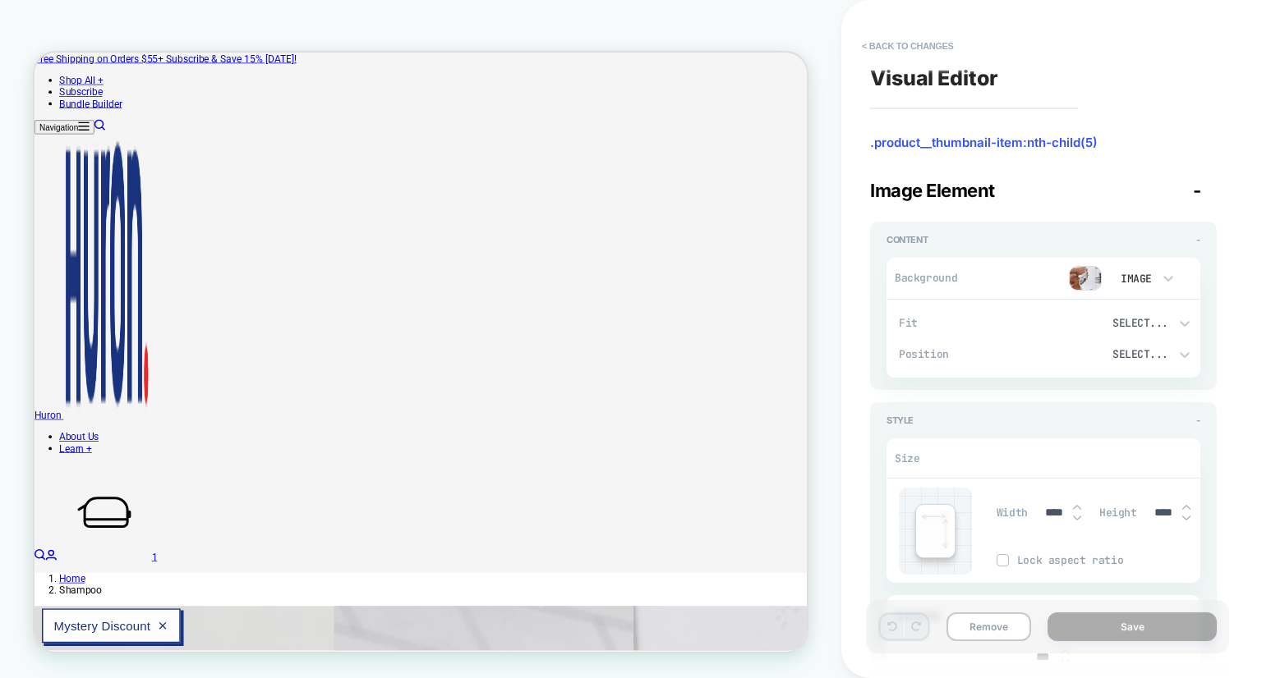
click at [1084, 280] on img at bounding box center [1085, 278] width 33 height 25
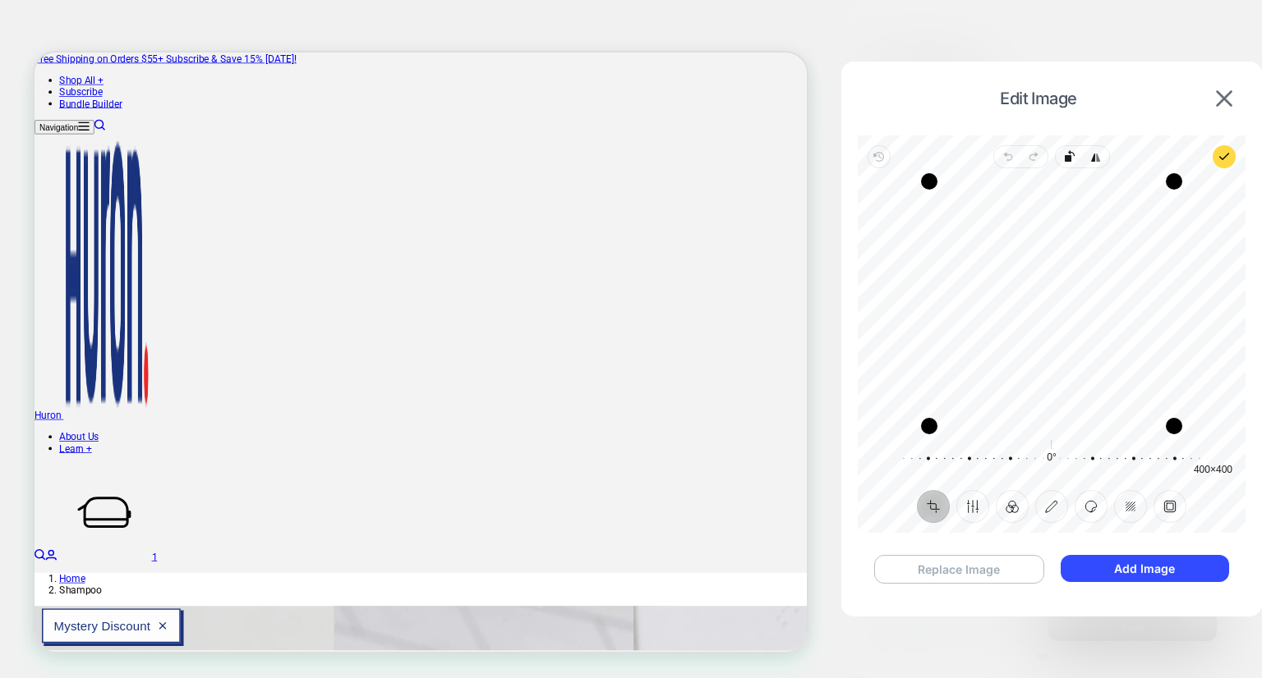
click at [981, 567] on button "Replace Image" at bounding box center [959, 569] width 170 height 29
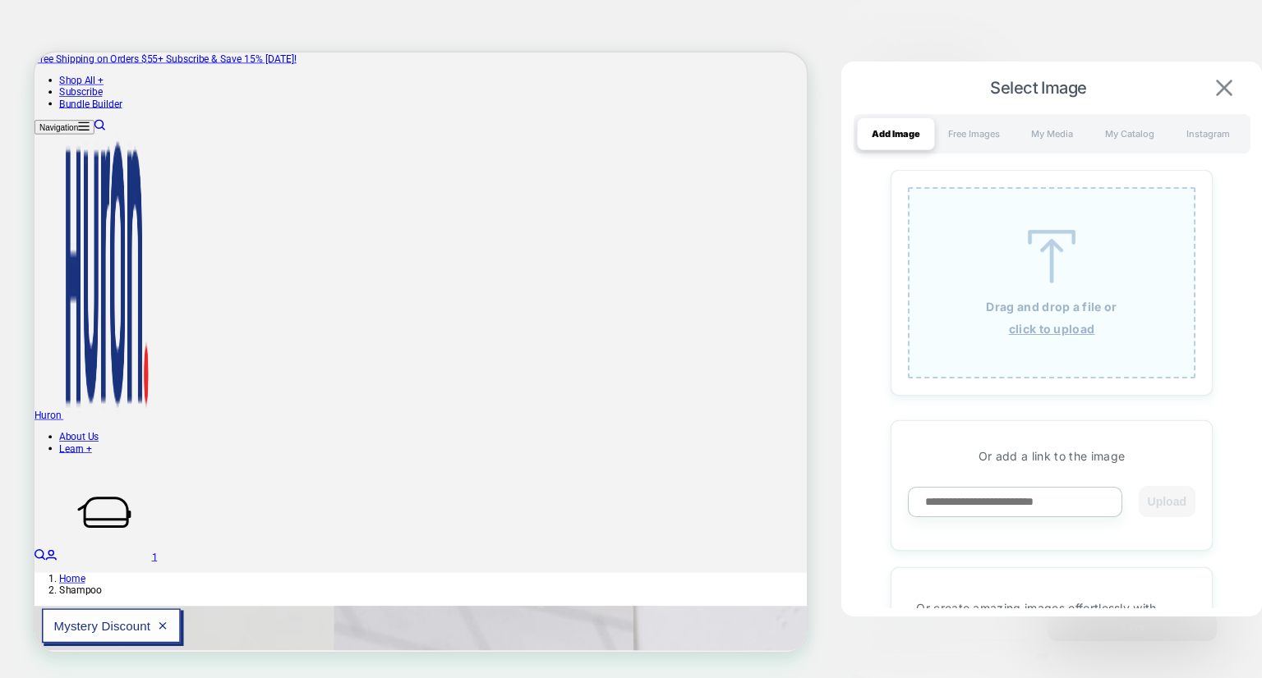
click at [1225, 87] on img at bounding box center [1224, 88] width 16 height 16
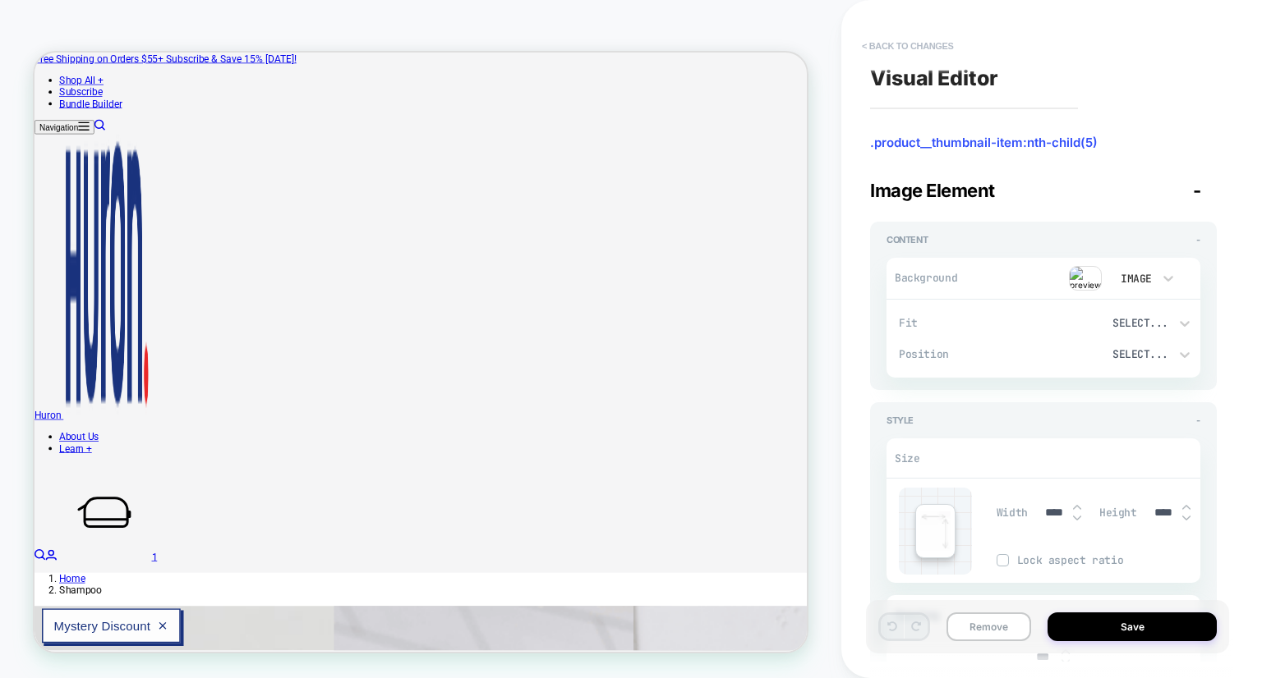
click at [916, 53] on button "< Back to changes" at bounding box center [907, 46] width 108 height 26
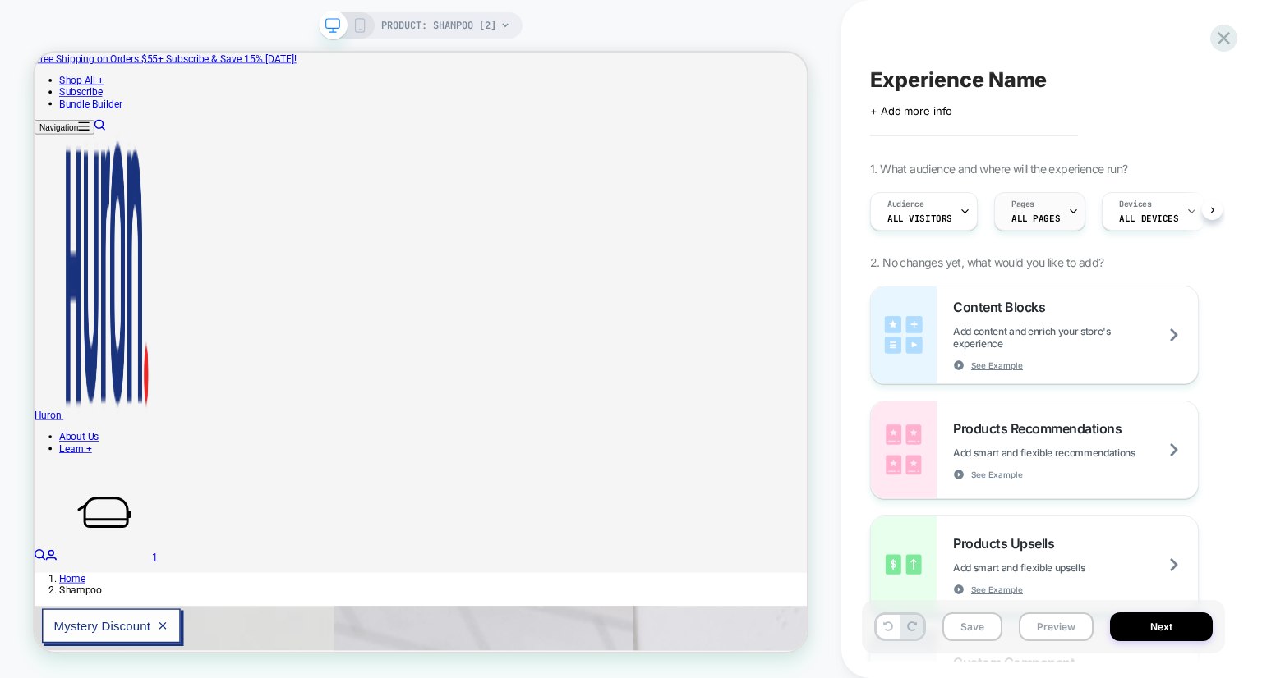
click at [1028, 209] on div "Pages ALL PAGES" at bounding box center [1035, 211] width 81 height 37
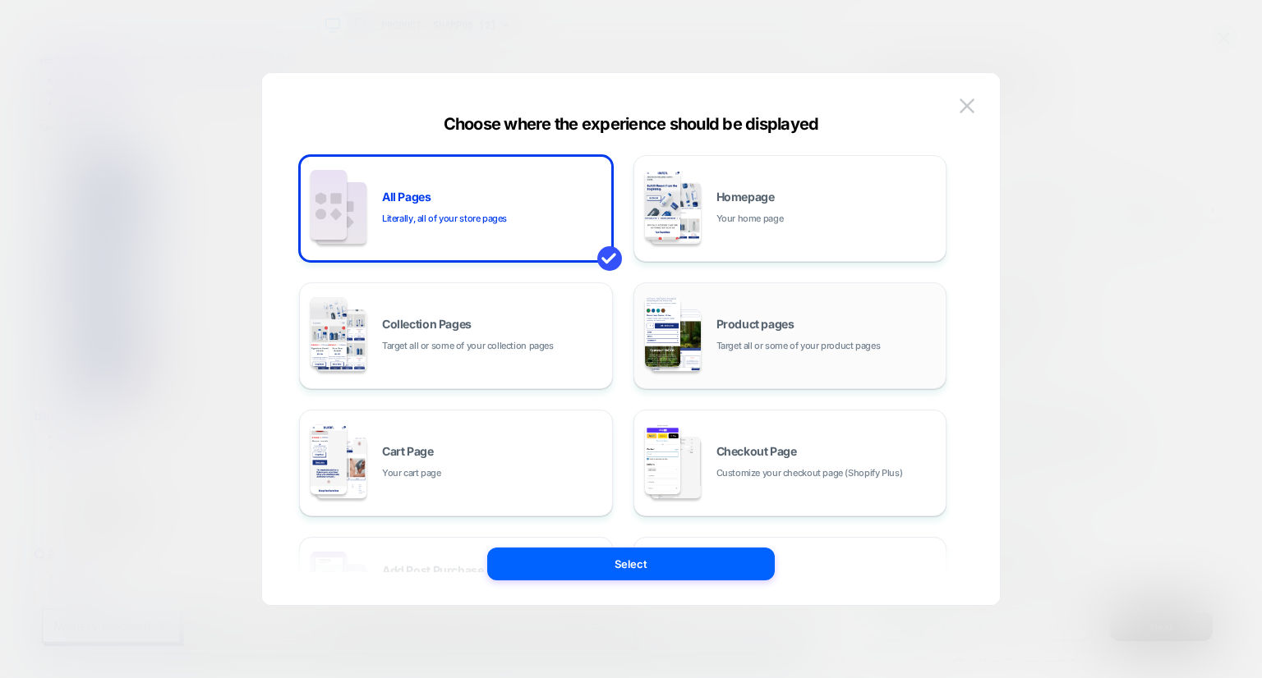
click at [785, 352] on span "Target all or some of your product pages" at bounding box center [798, 346] width 164 height 16
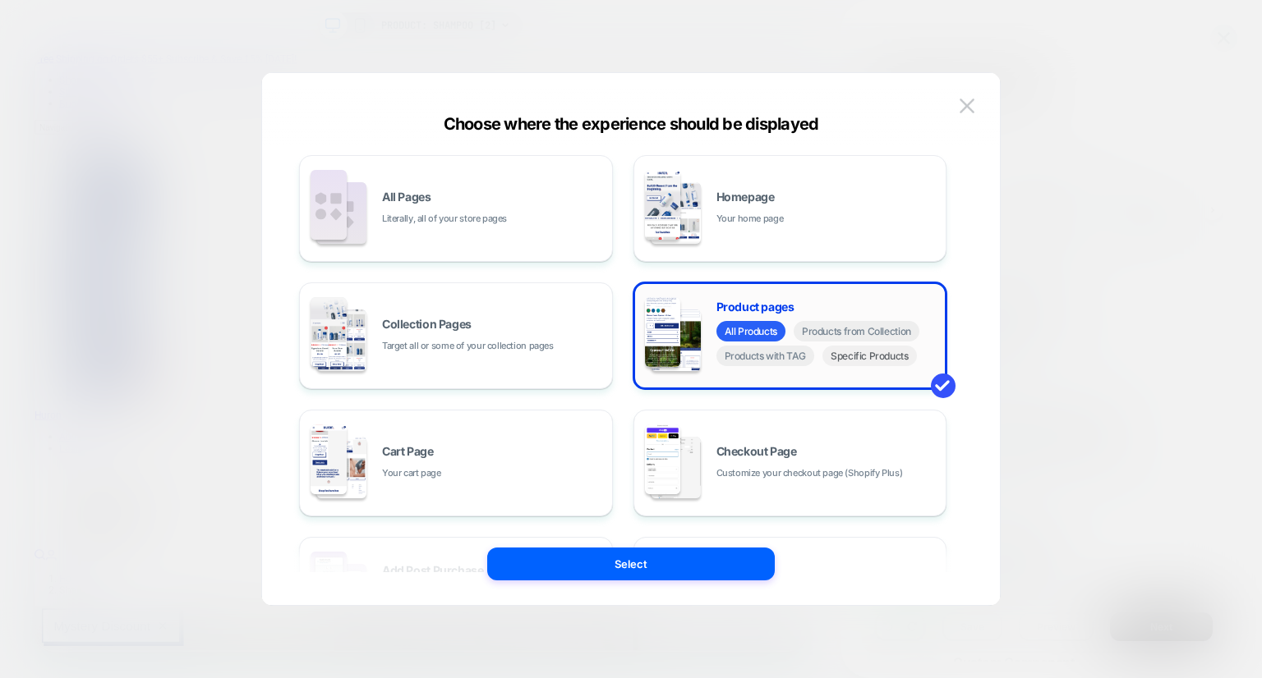
click at [851, 361] on span "Specific Products" at bounding box center [869, 356] width 94 height 21
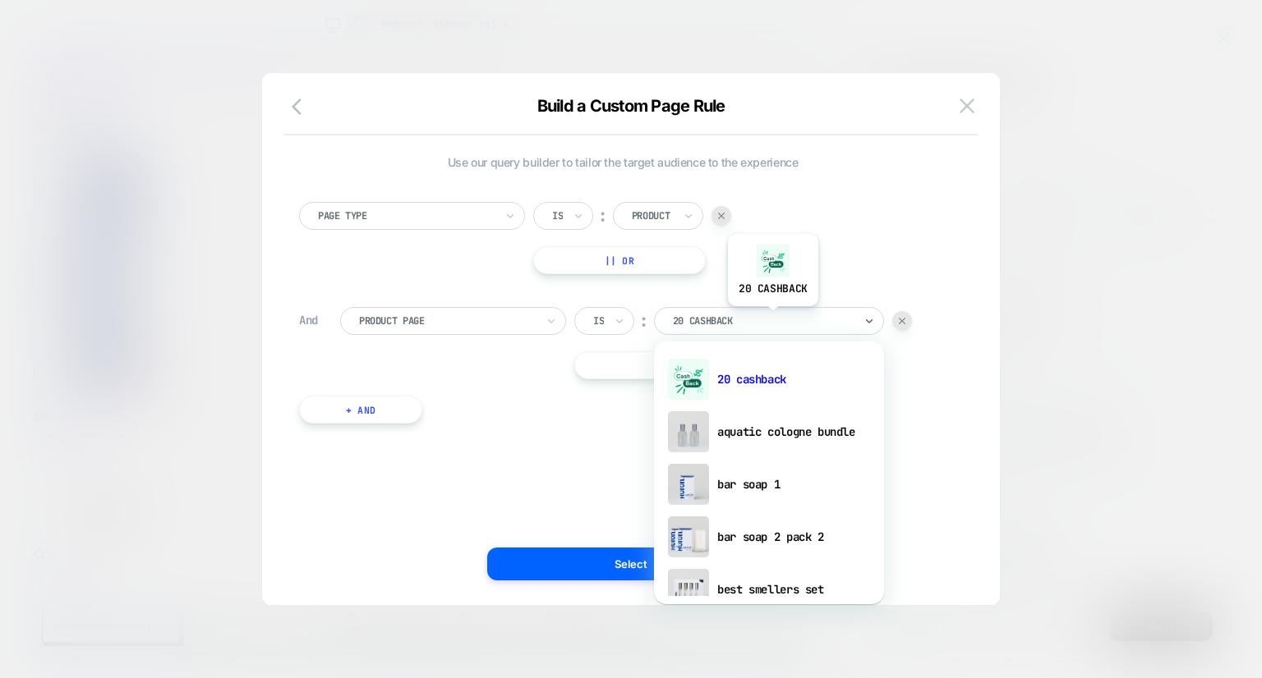
click at [772, 319] on div at bounding box center [763, 321] width 181 height 15
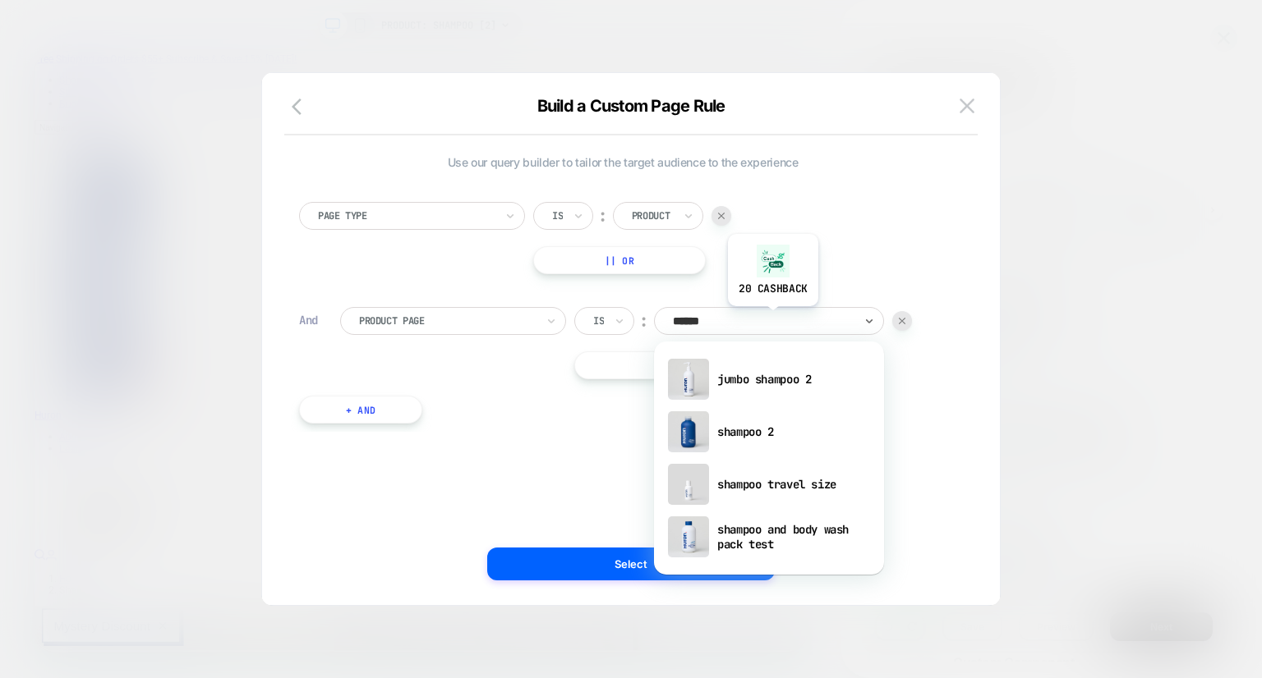
type input "*******"
click at [732, 435] on div "shampoo 2" at bounding box center [769, 432] width 214 height 53
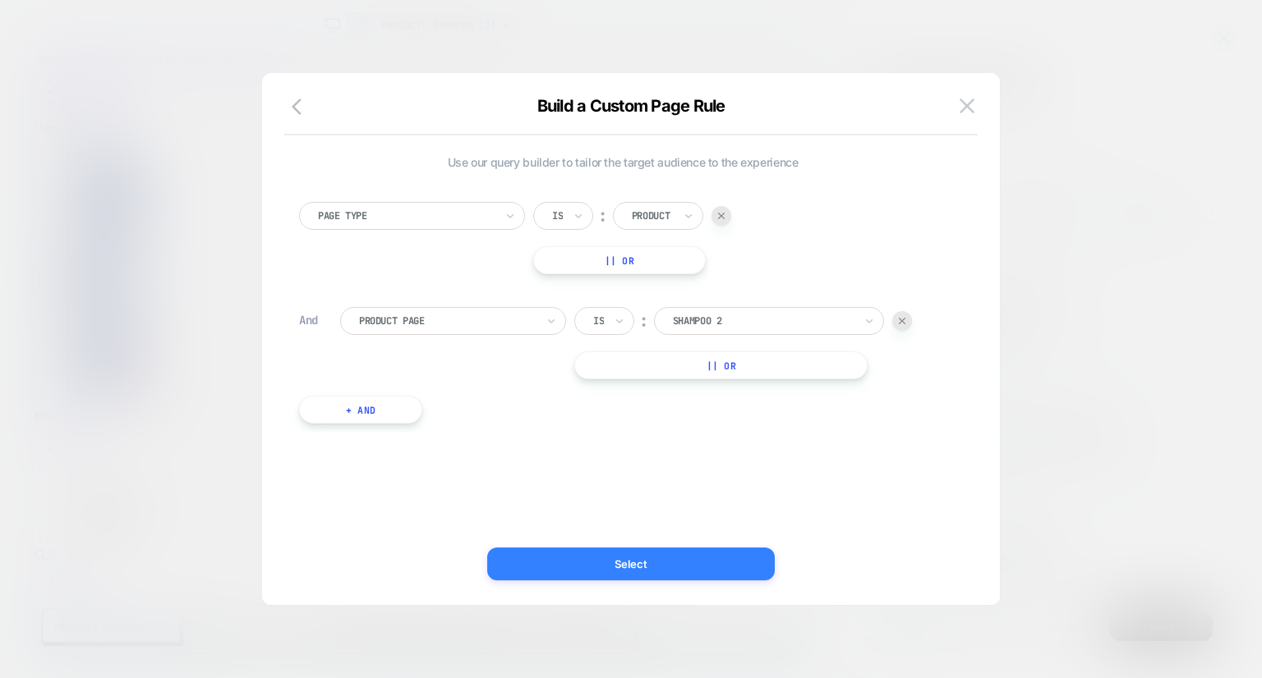
click at [637, 563] on button "Select" at bounding box center [630, 564] width 287 height 33
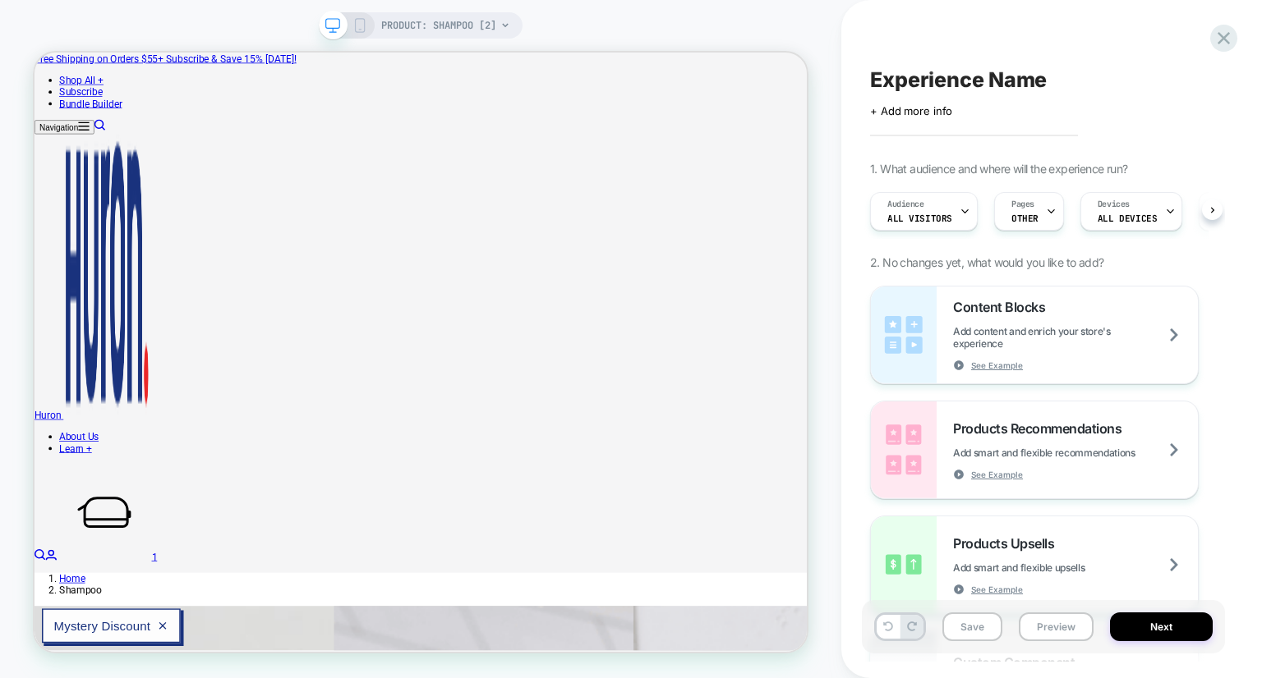
scroll to position [0, 108]
click at [1016, 232] on div "Audience All Visitors Pages OTHER Devices ALL DEVICES Trigger Page Load" at bounding box center [1035, 211] width 347 height 55
click at [1015, 217] on span "ALL DEVICES" at bounding box center [1018, 218] width 59 height 11
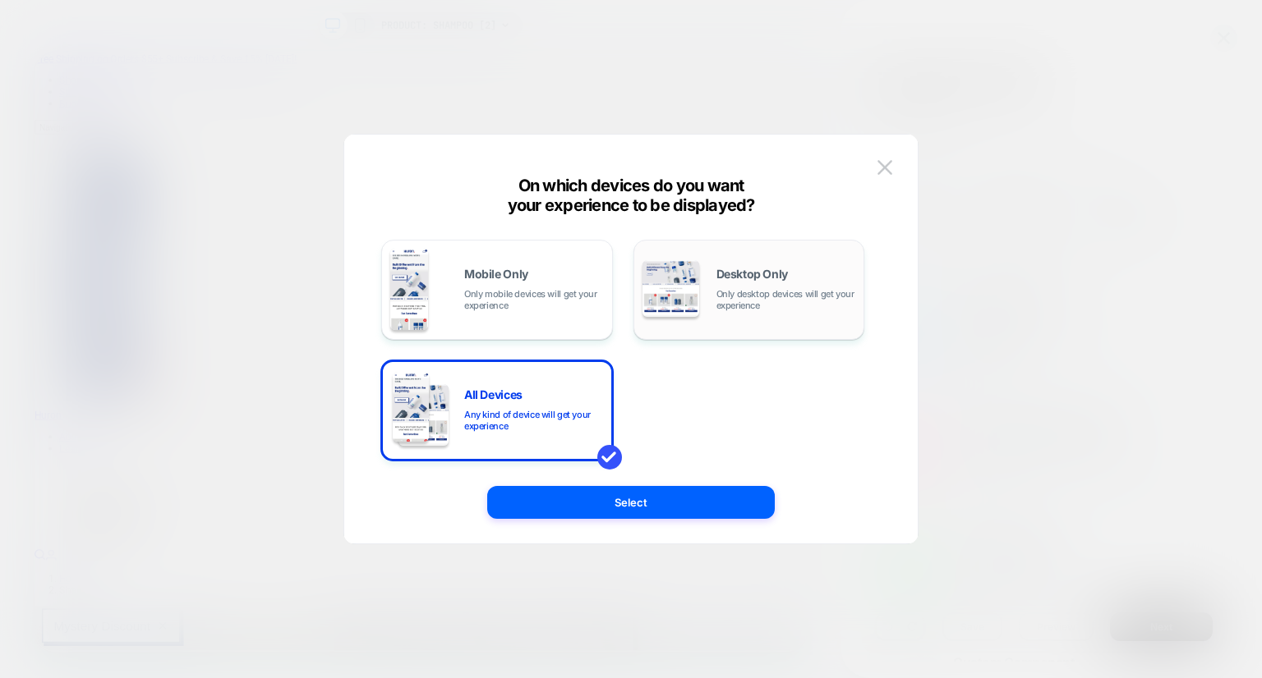
click at [701, 298] on div "Desktop Only Only desktop devices will get your experience" at bounding box center [749, 290] width 214 height 84
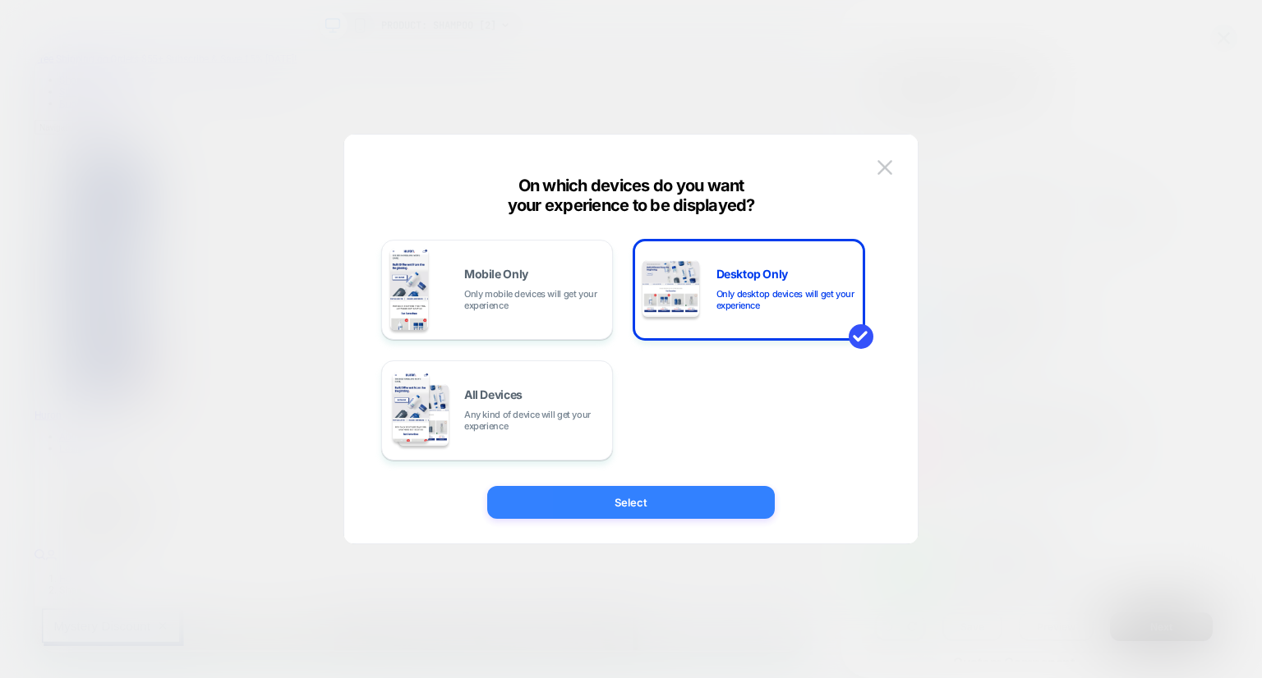
click at [641, 511] on button "Select" at bounding box center [630, 502] width 287 height 33
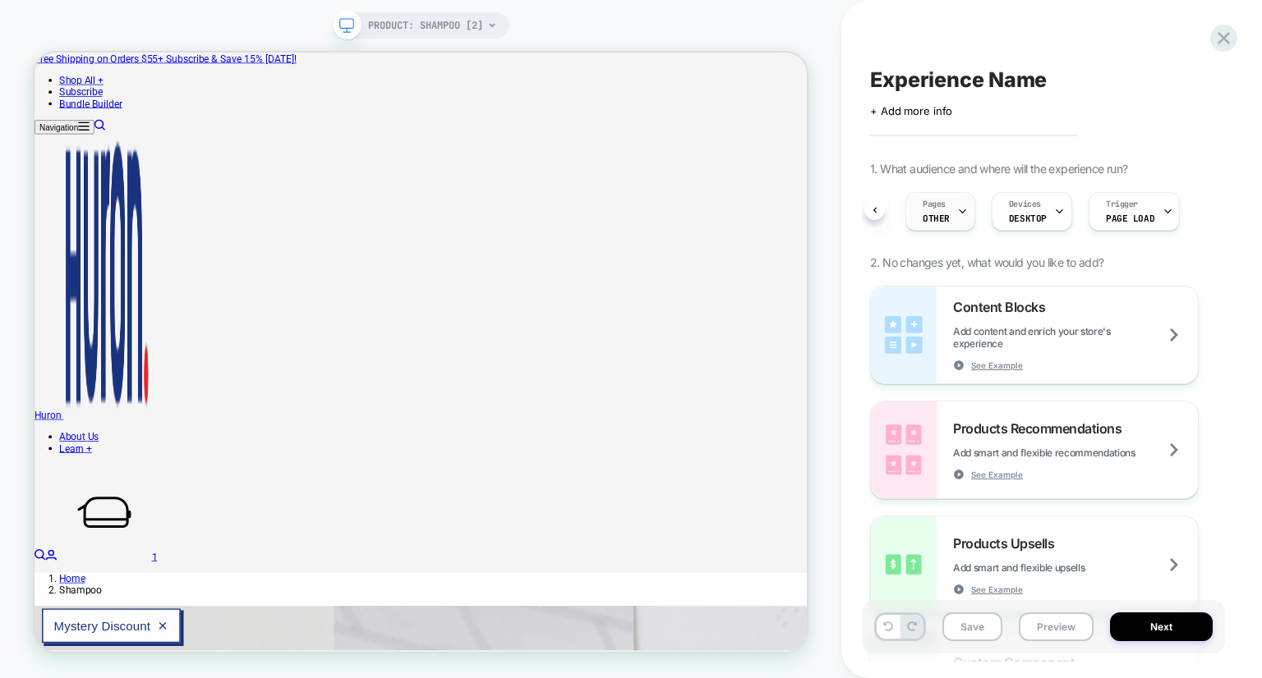
scroll to position [0, 0]
click at [91, 382] on div at bounding box center [85, 371] width 72 height 72
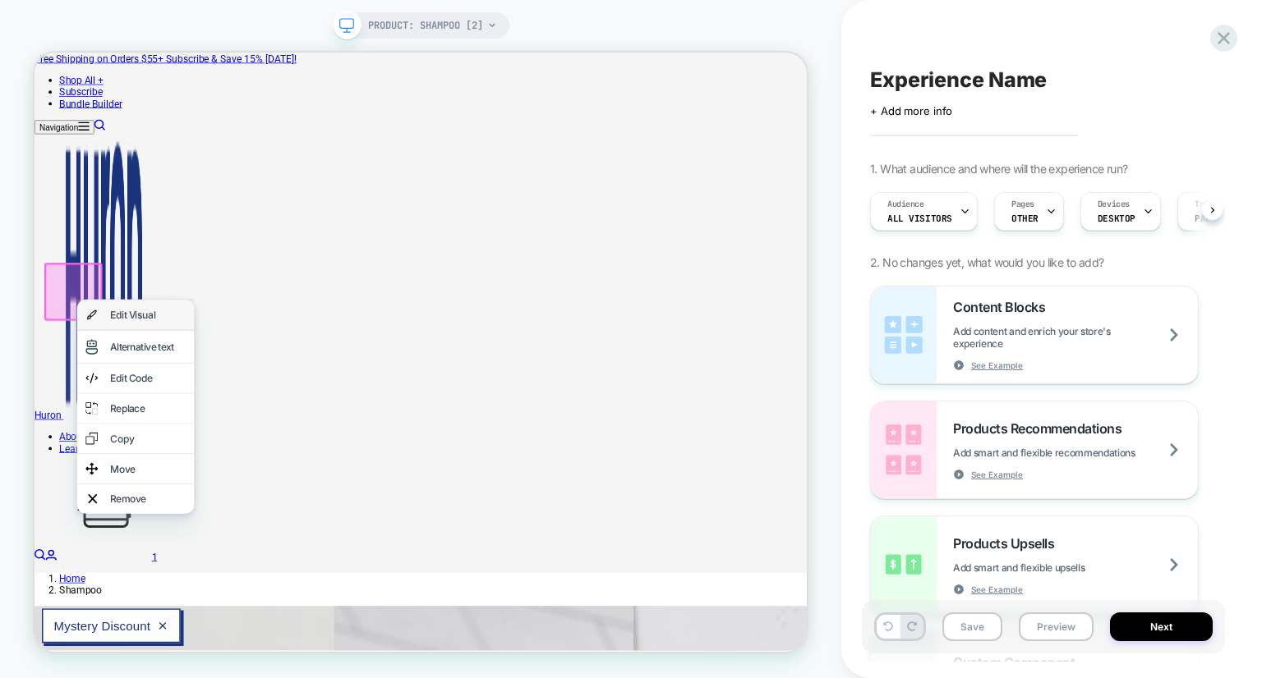
click at [128, 401] on div "Edit Visual" at bounding box center [169, 402] width 156 height 39
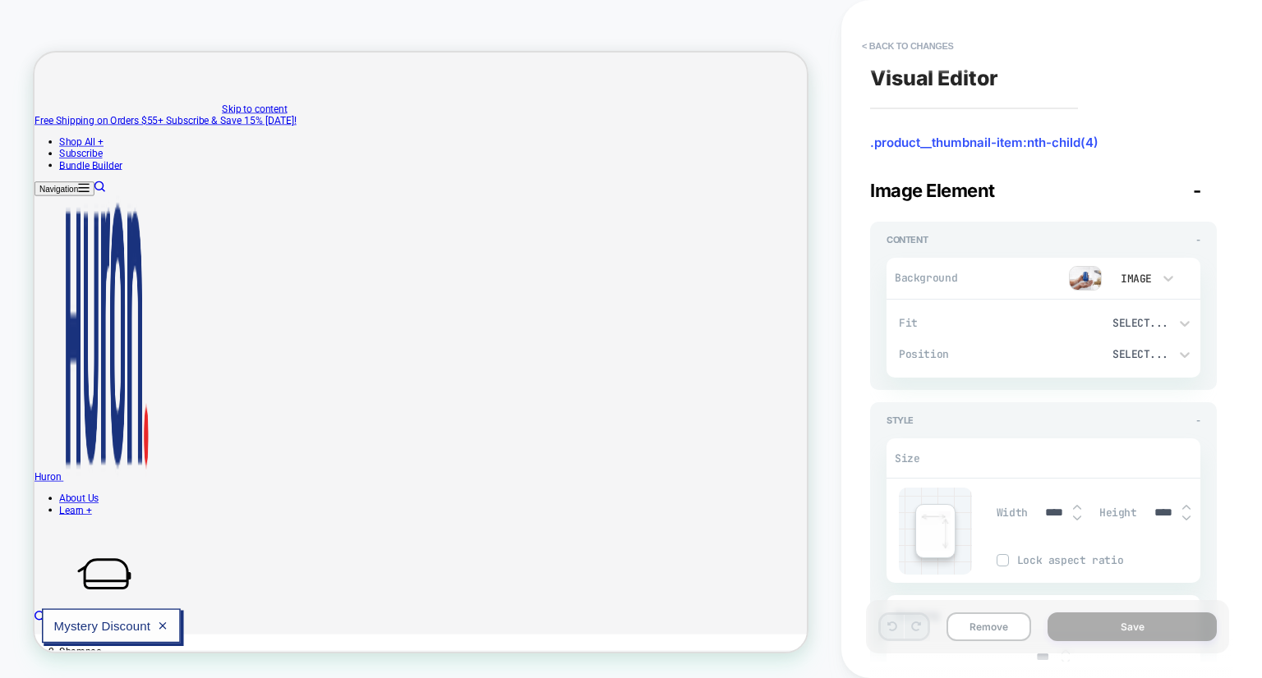
click at [1087, 278] on img at bounding box center [1085, 278] width 33 height 25
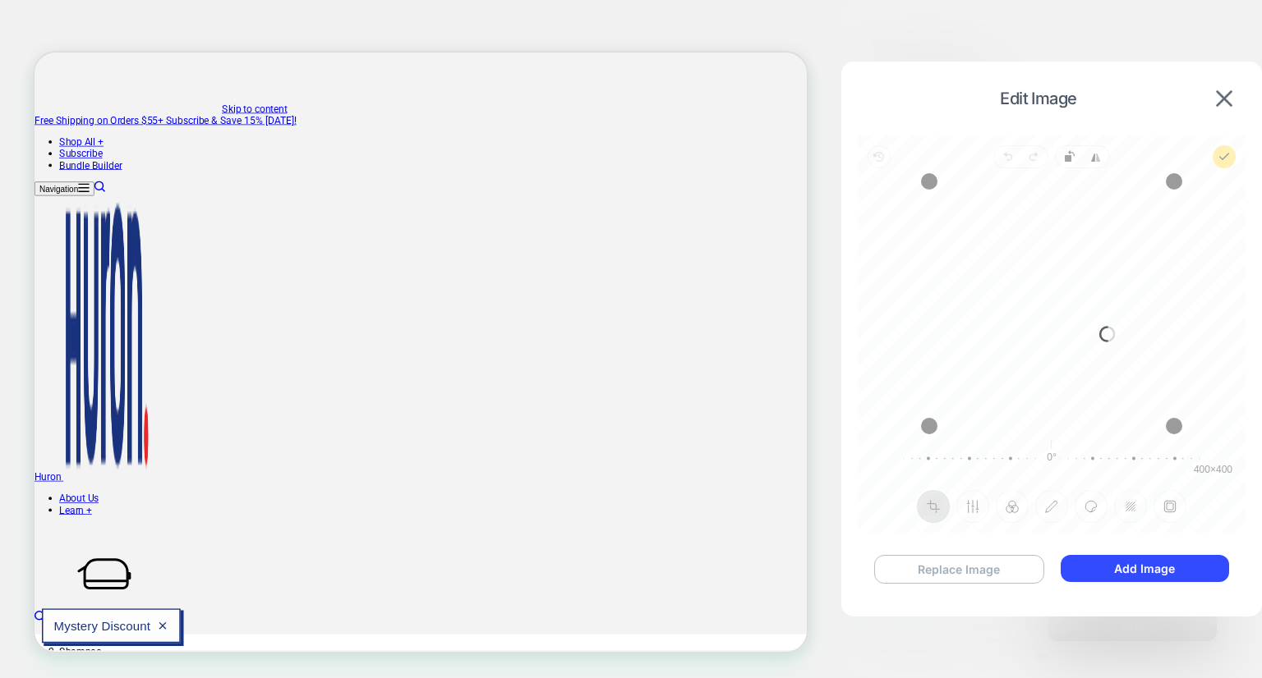
click at [980, 569] on button "Replace Image" at bounding box center [959, 569] width 170 height 29
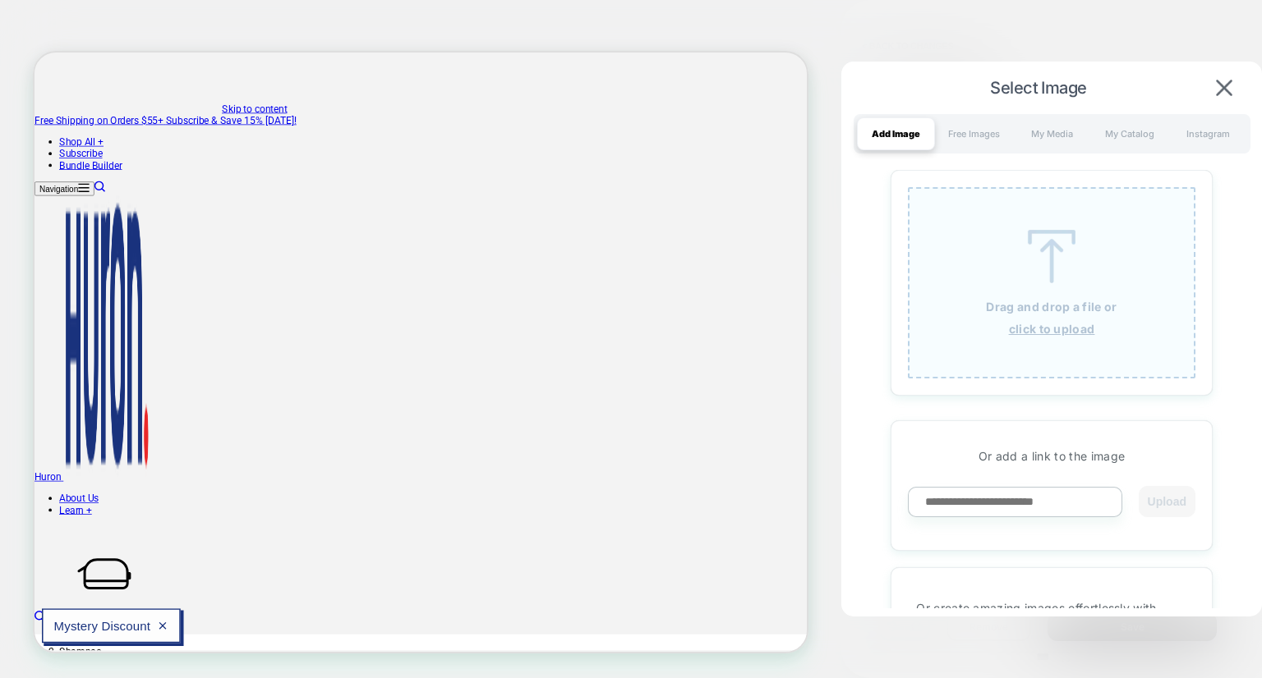
click at [1058, 276] on img at bounding box center [1051, 256] width 74 height 53
click at [979, 139] on div "Free Images" at bounding box center [974, 133] width 78 height 33
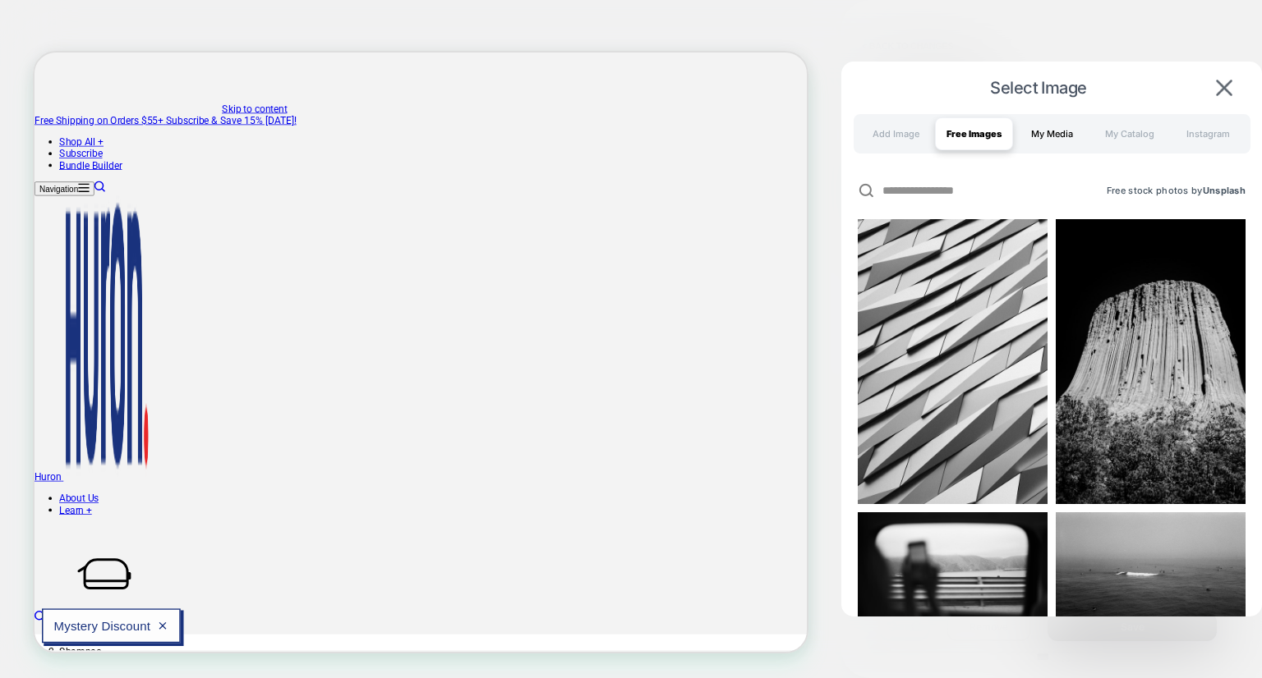
click at [1062, 132] on div "My Media" at bounding box center [1052, 133] width 78 height 33
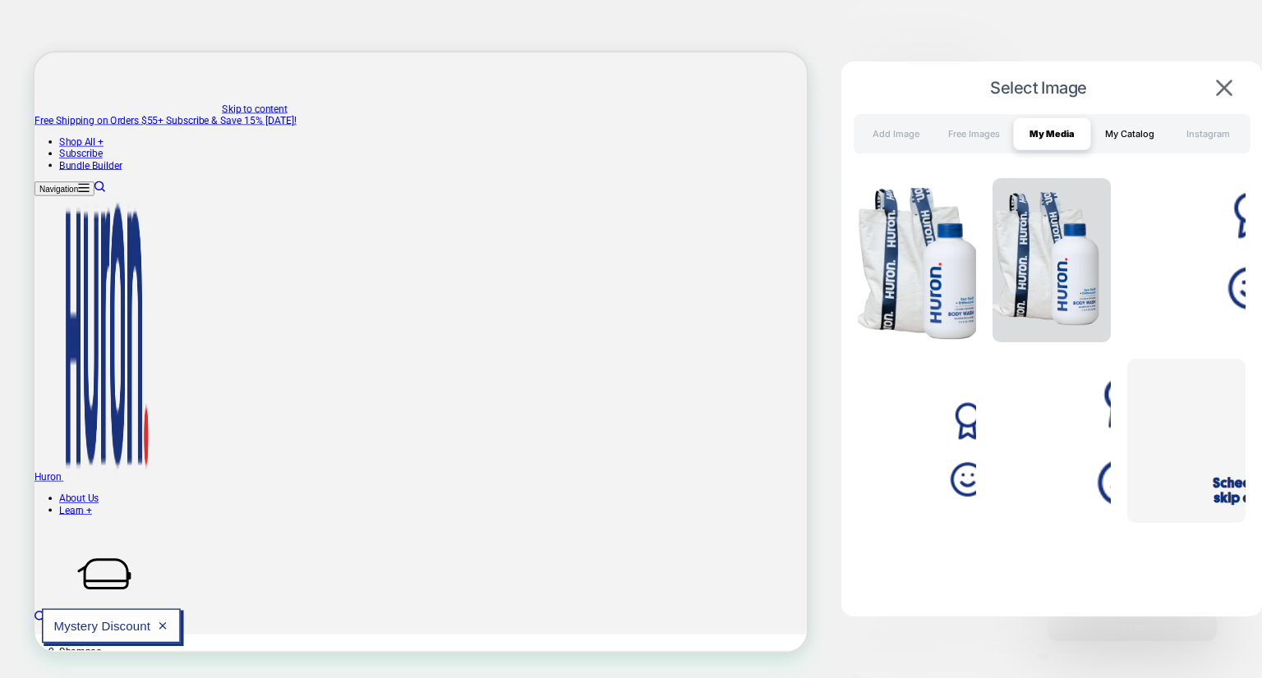
click at [1117, 132] on div "My Catalog" at bounding box center [1130, 133] width 78 height 33
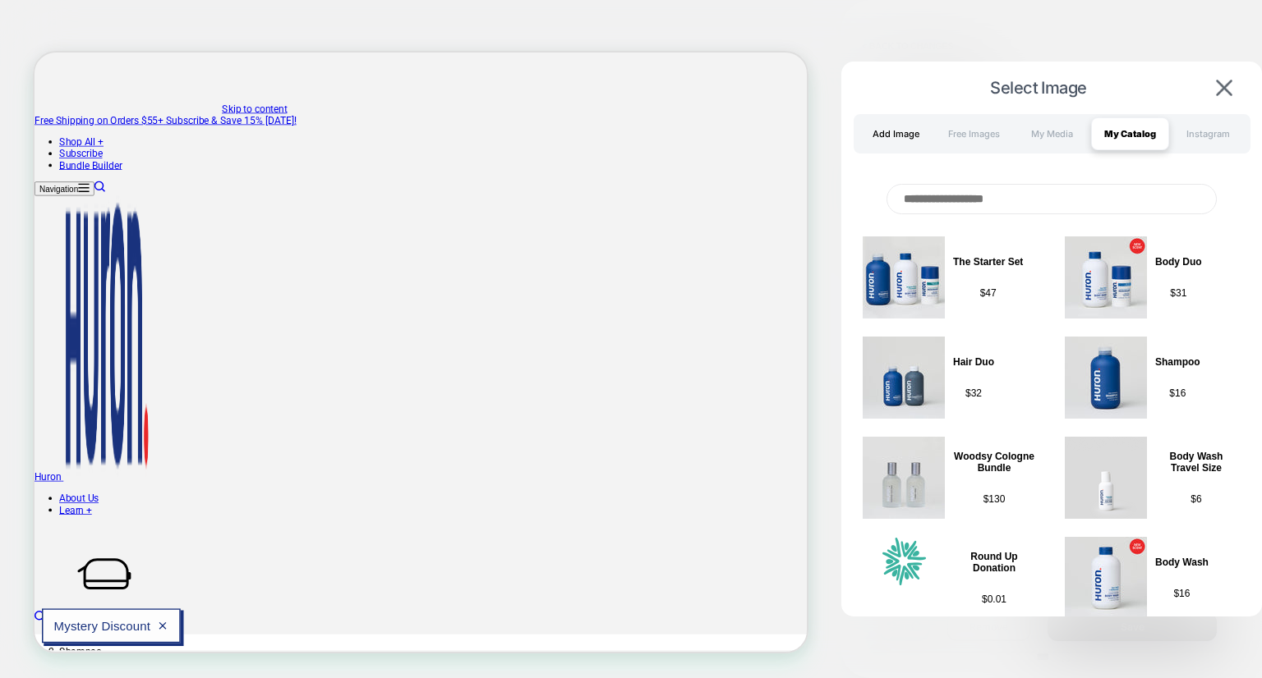
click at [902, 133] on div "Add Image" at bounding box center [896, 133] width 78 height 33
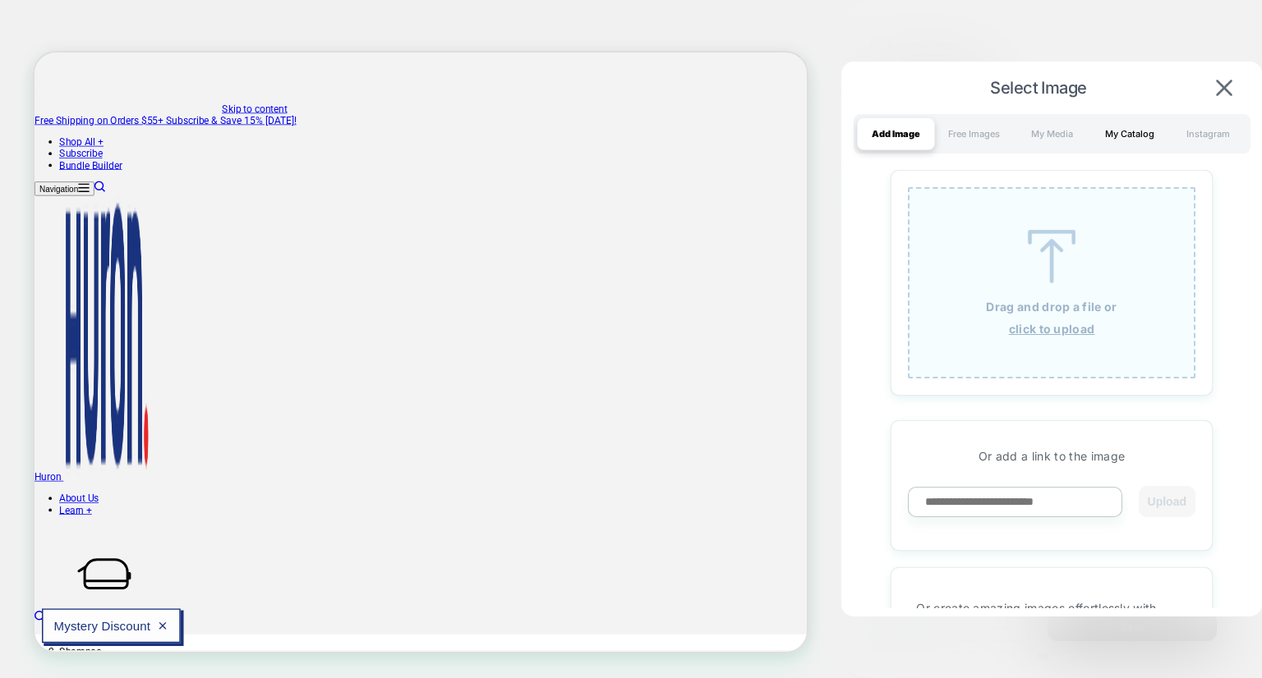
click at [1137, 146] on div "My Catalog" at bounding box center [1130, 133] width 78 height 33
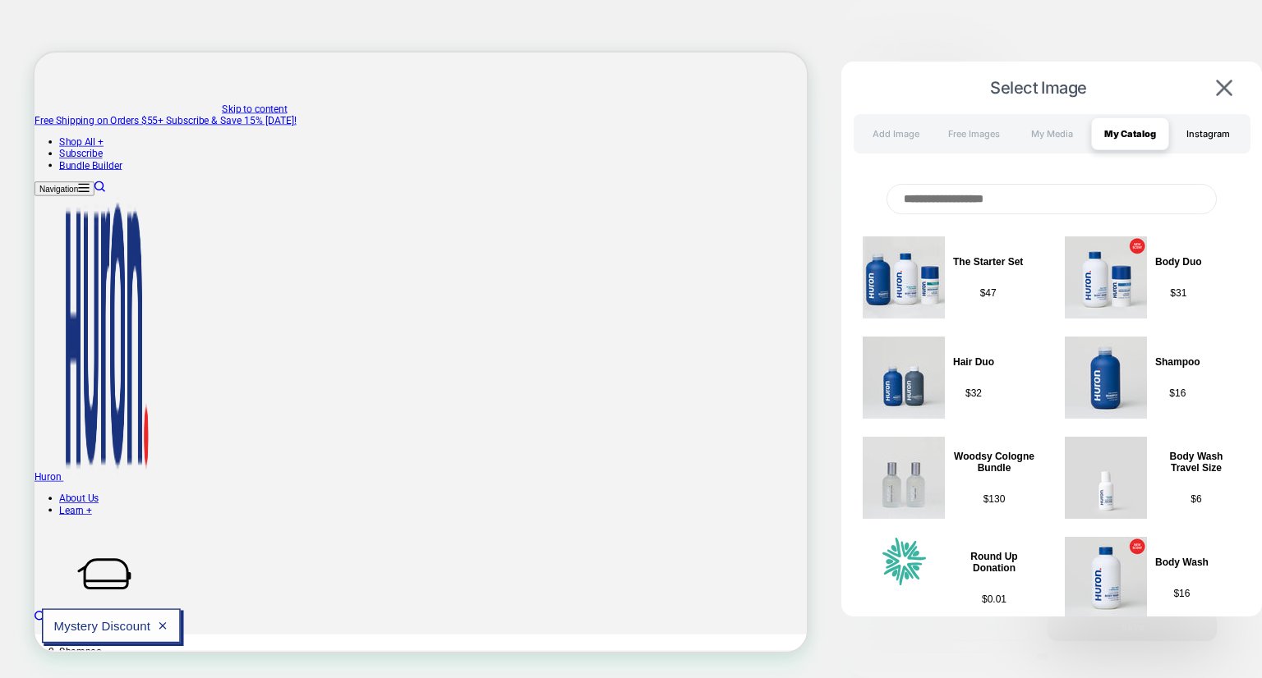
click at [1212, 134] on div "Instagram" at bounding box center [1208, 133] width 78 height 33
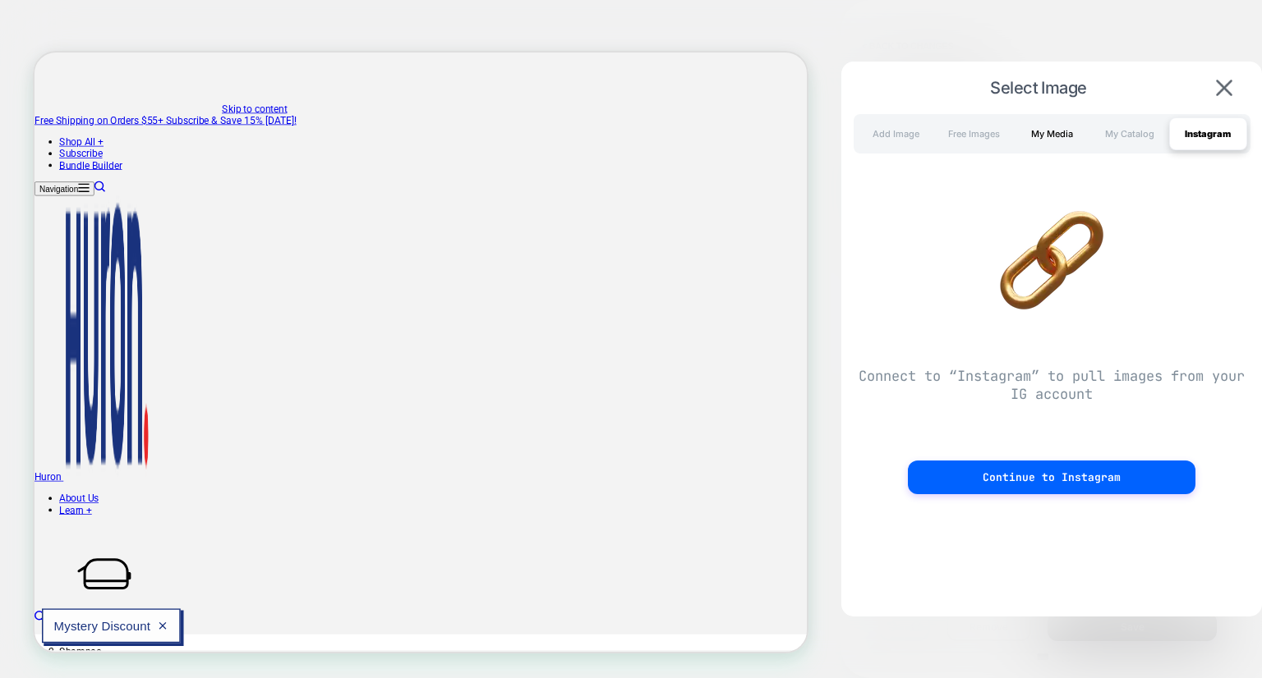
click at [1055, 130] on div "My Media" at bounding box center [1052, 133] width 78 height 33
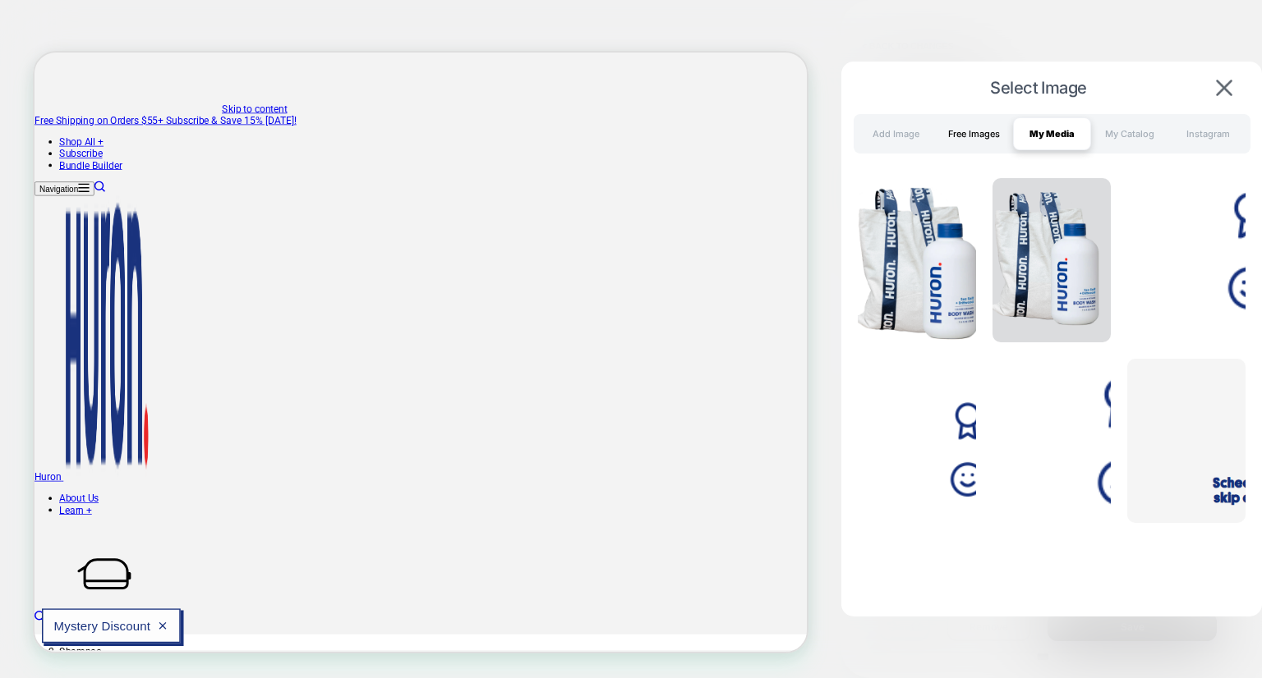
click at [976, 132] on div "Free Images" at bounding box center [974, 133] width 78 height 33
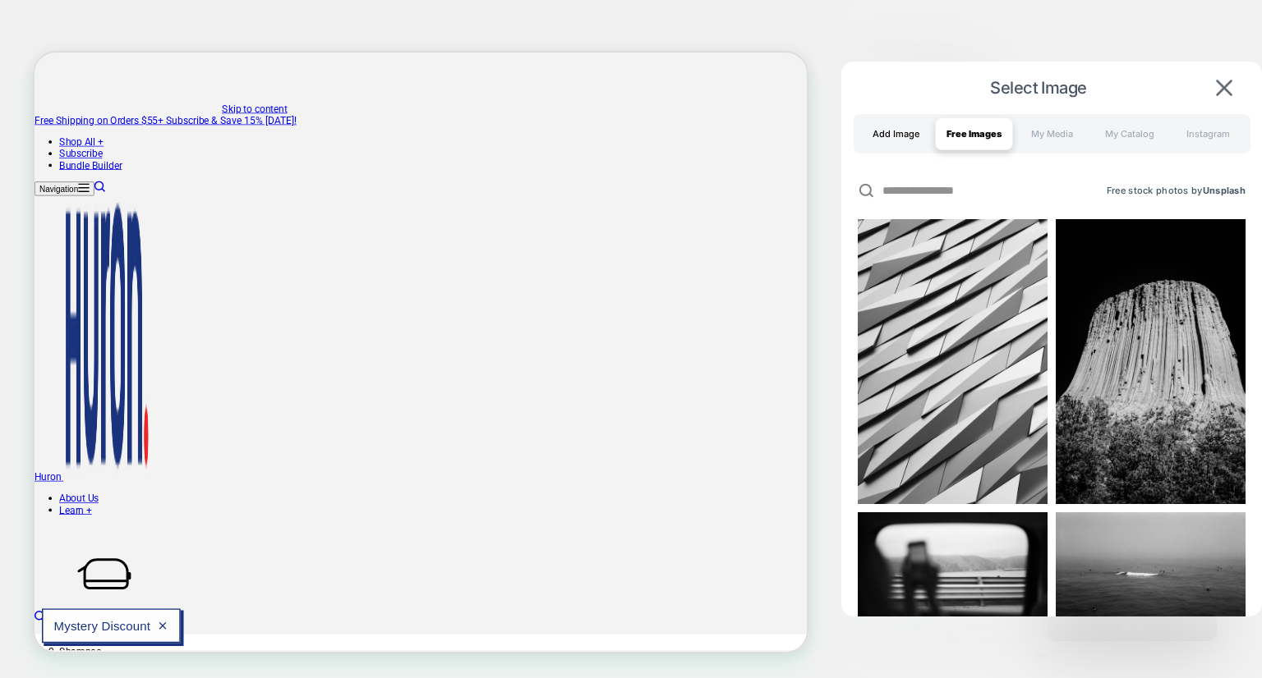
click at [880, 127] on div "Add Image" at bounding box center [896, 133] width 78 height 33
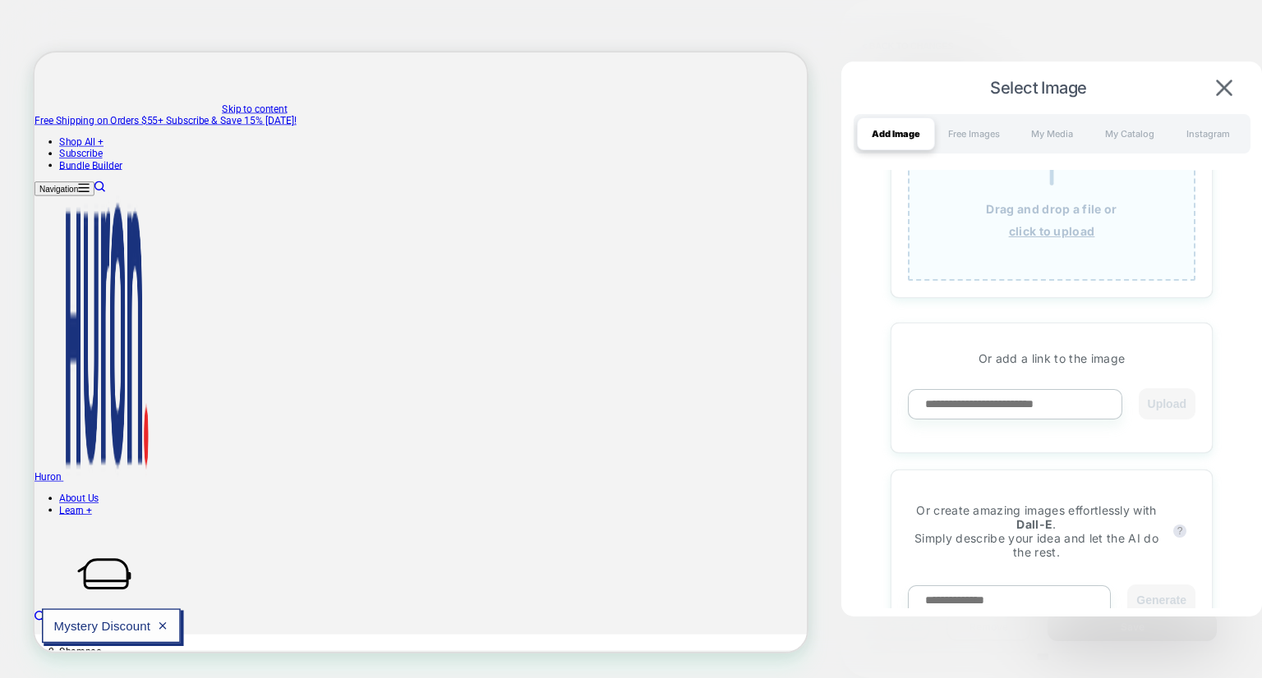
scroll to position [102, 0]
click at [1051, 229] on u "click to upload" at bounding box center [1052, 227] width 86 height 14
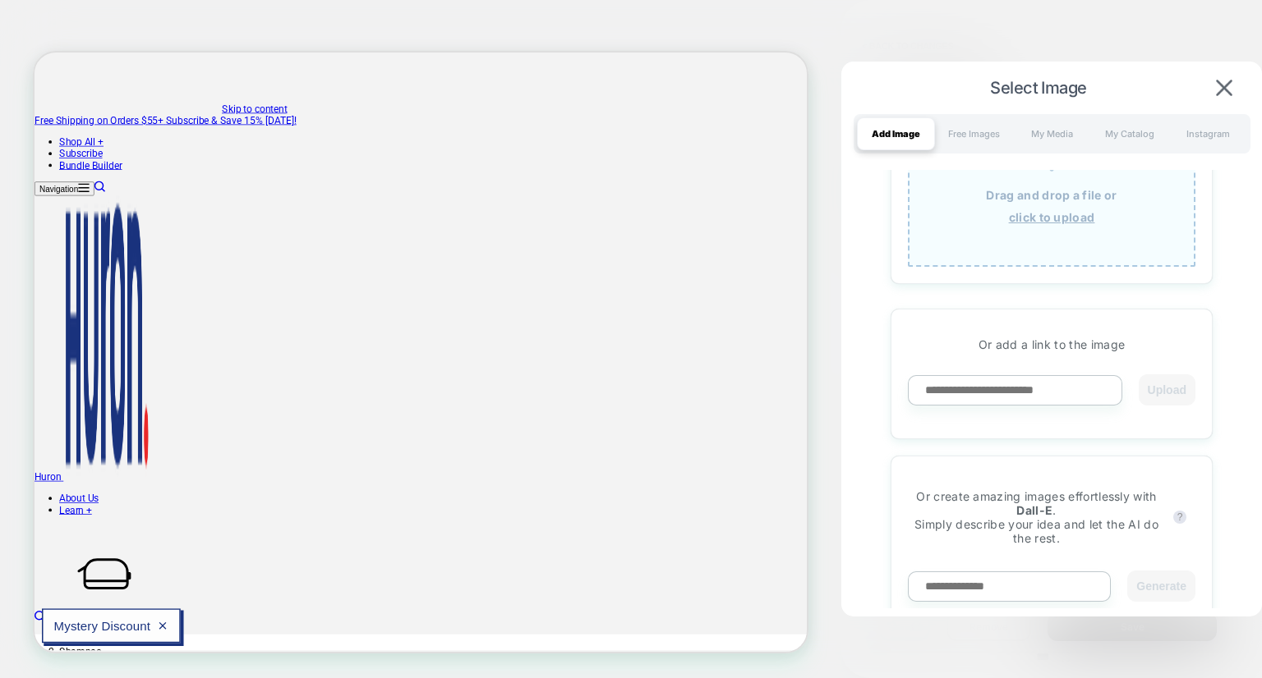
scroll to position [0, 0]
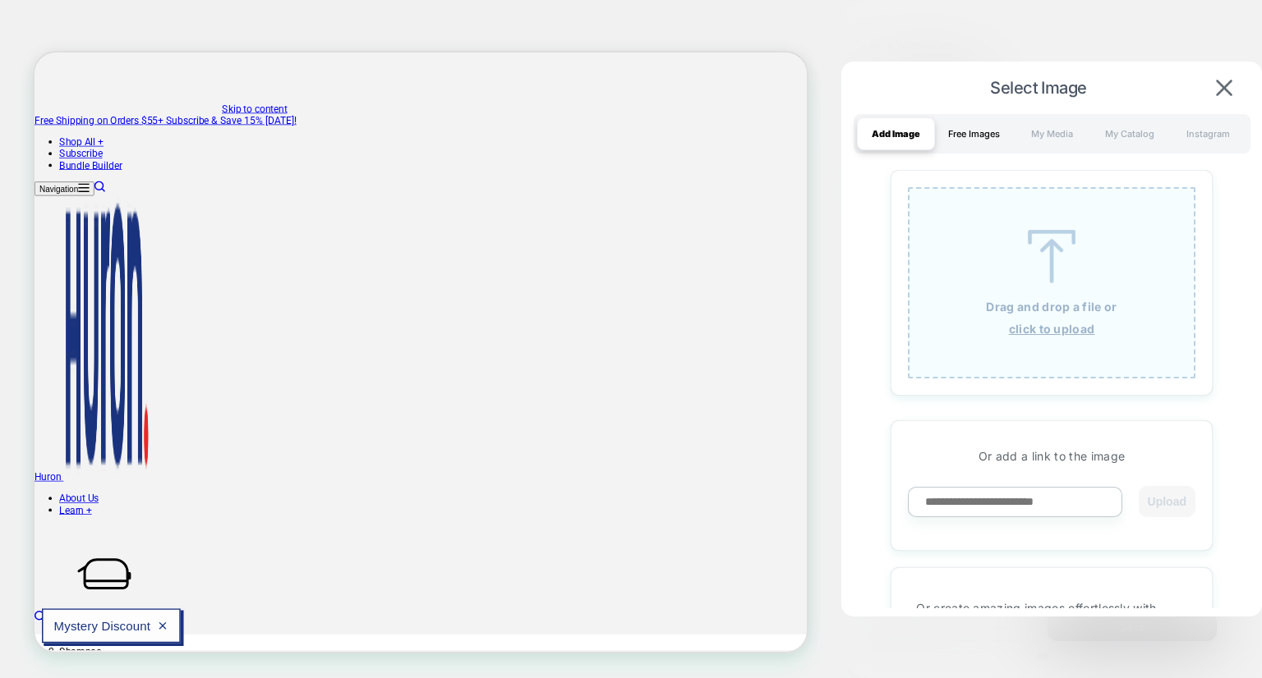
click at [972, 140] on div "Free Images" at bounding box center [974, 133] width 78 height 33
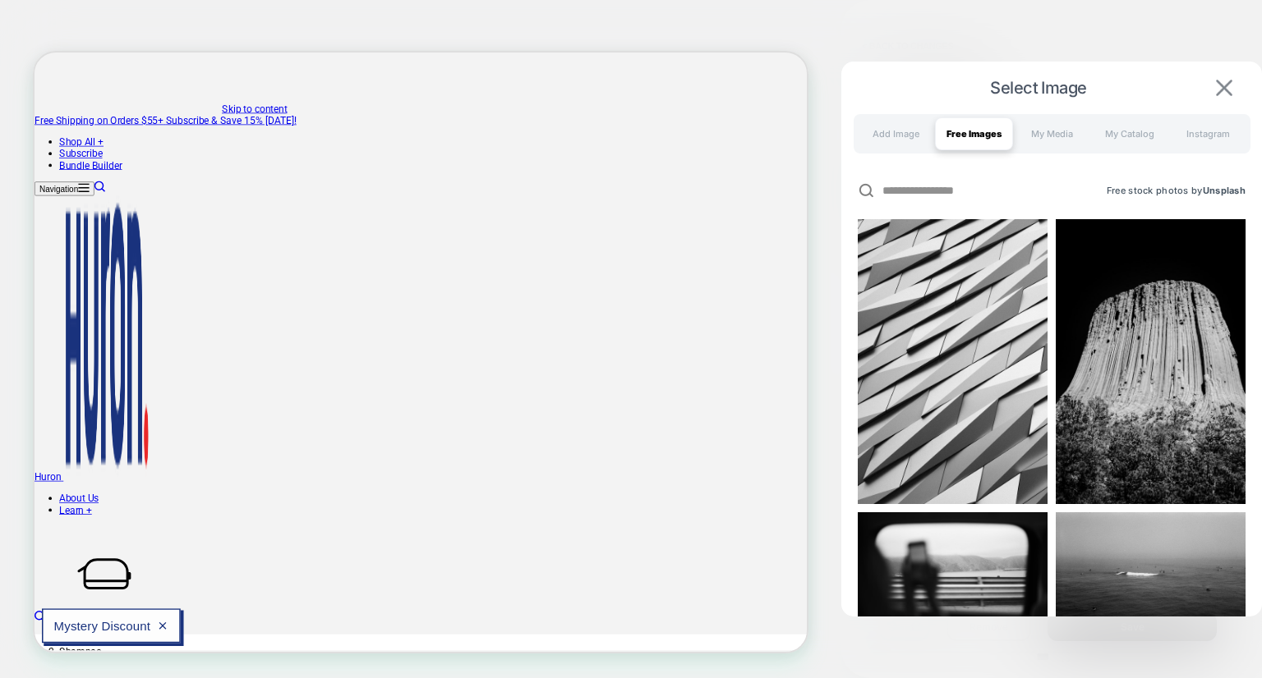
click at [1225, 92] on img at bounding box center [1224, 88] width 16 height 16
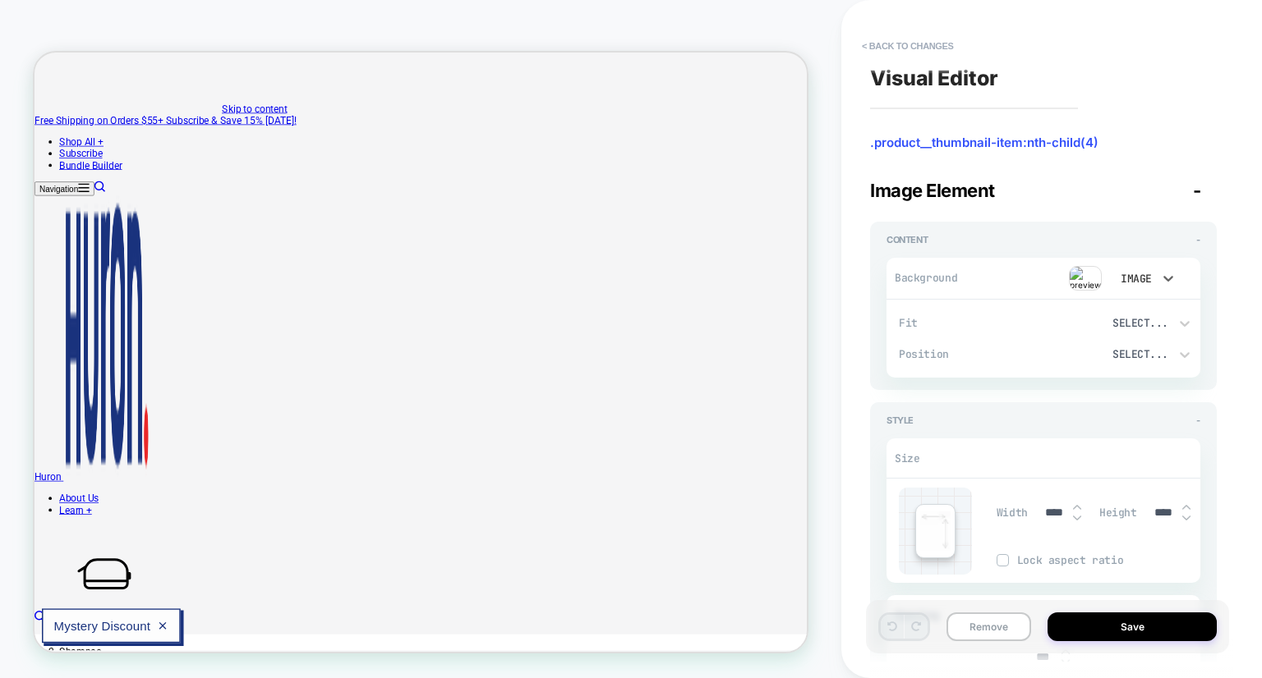
click at [1147, 287] on div "Image" at bounding box center [1134, 278] width 51 height 17
click at [1099, 212] on div at bounding box center [631, 339] width 1262 height 678
click at [1160, 323] on div "Select..." at bounding box center [1116, 323] width 103 height 14
click at [1105, 188] on div at bounding box center [631, 339] width 1262 height 678
click at [1134, 343] on div "Select..." at bounding box center [1125, 353] width 151 height 31
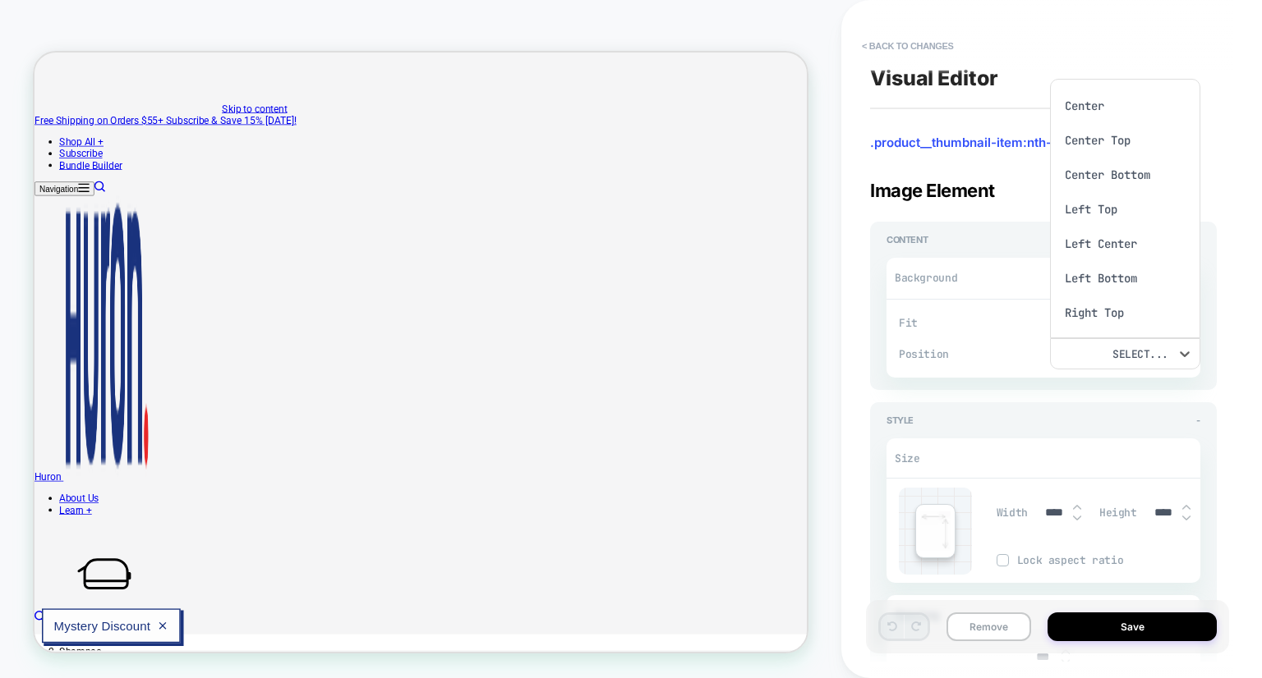
click at [1000, 213] on div at bounding box center [631, 339] width 1262 height 678
click at [1087, 273] on img at bounding box center [1085, 278] width 33 height 25
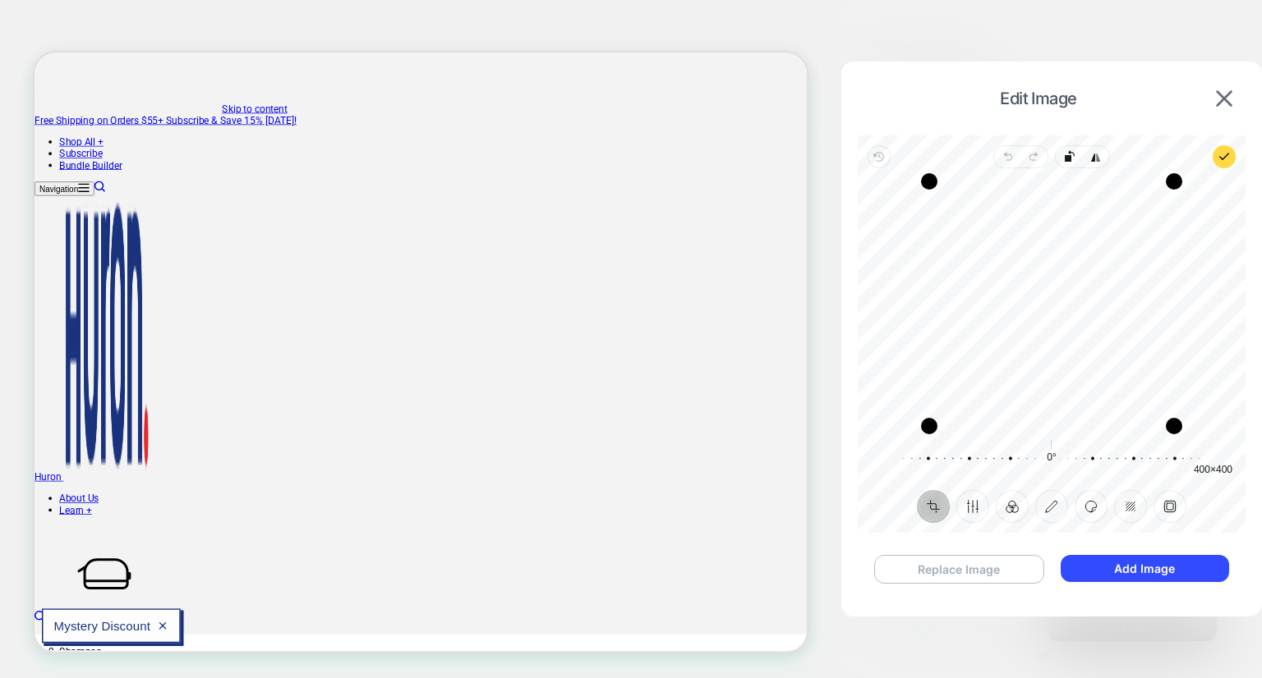
click at [981, 577] on button "Replace Image" at bounding box center [959, 569] width 170 height 29
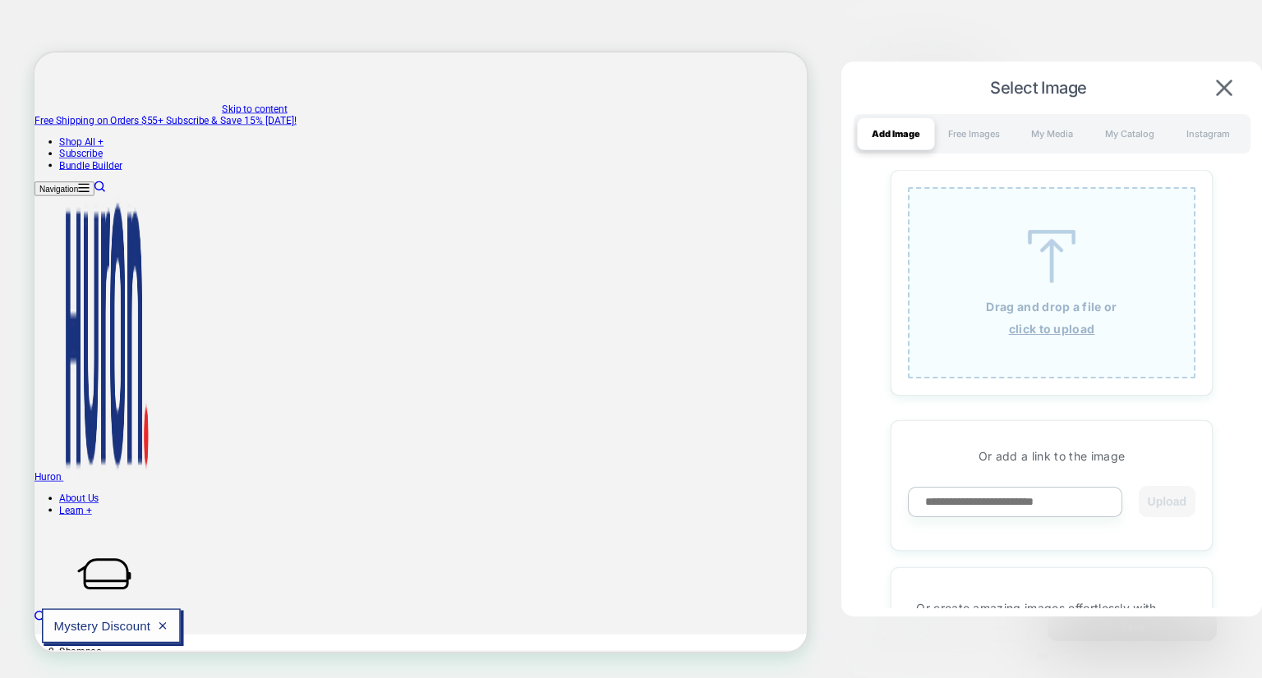
scroll to position [48, 0]
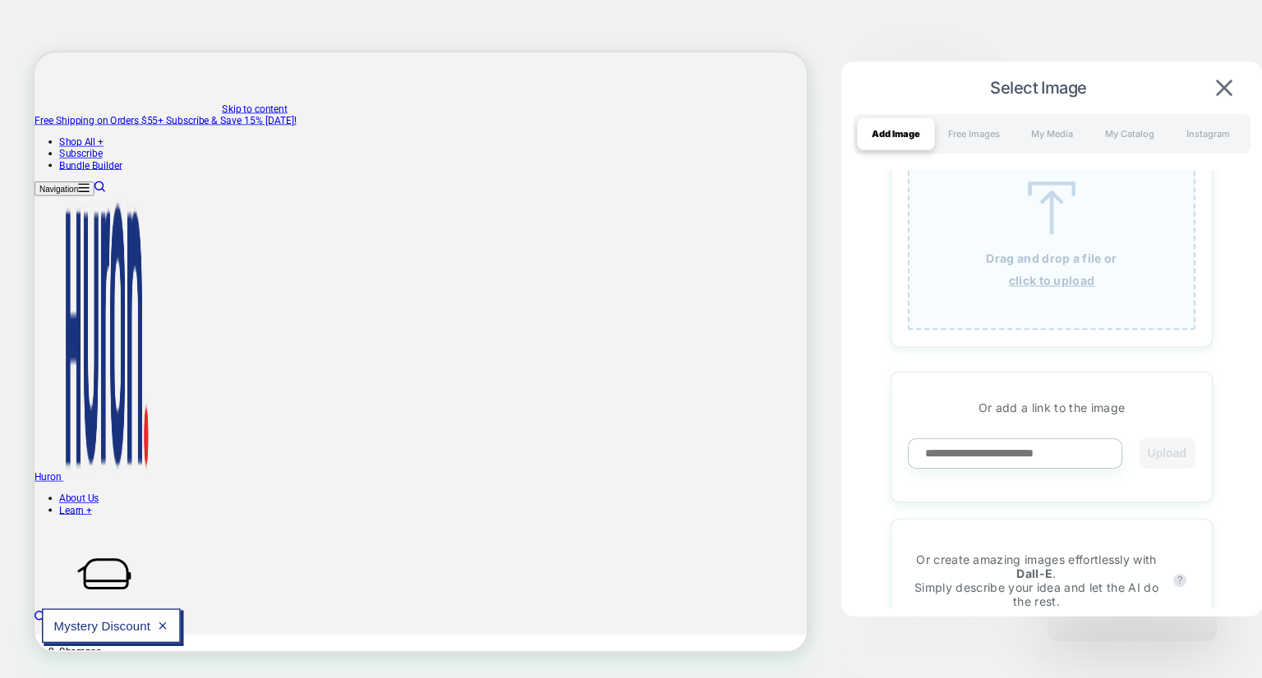
click at [1062, 293] on div "Drag and drop a file or click to upload" at bounding box center [1051, 234] width 287 height 191
click at [1232, 83] on button at bounding box center [1224, 88] width 26 height 18
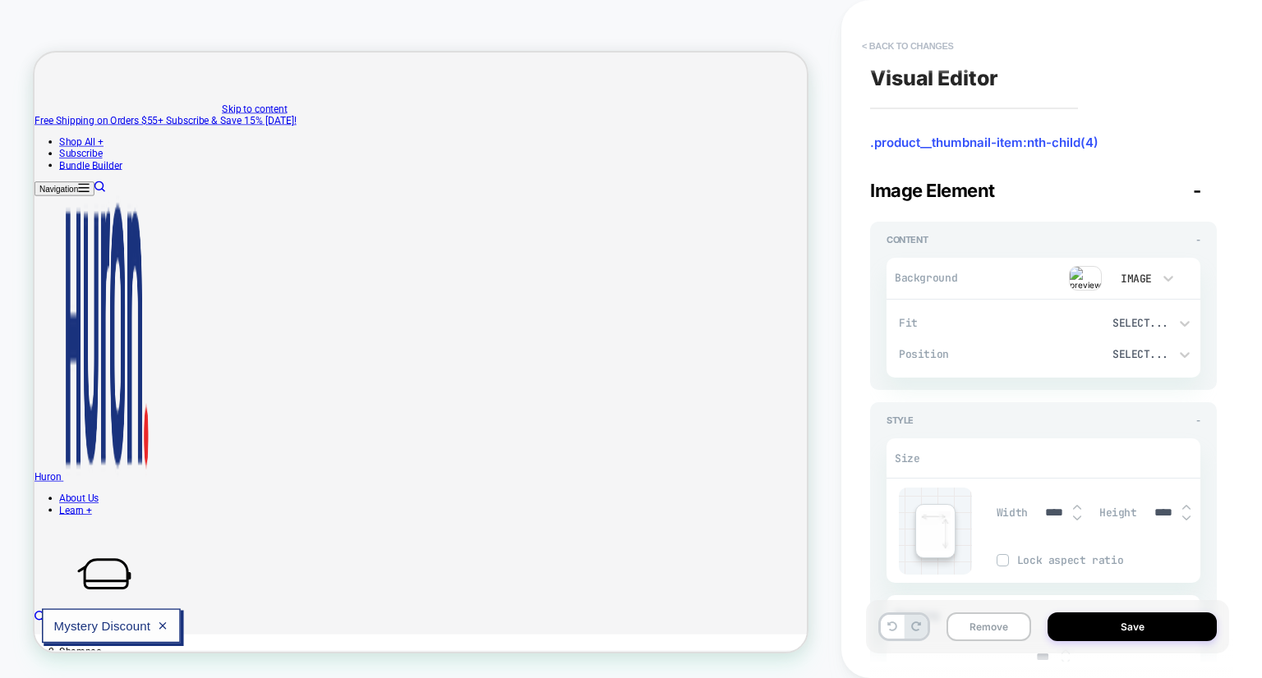
click at [889, 34] on button "< Back to changes" at bounding box center [907, 46] width 108 height 26
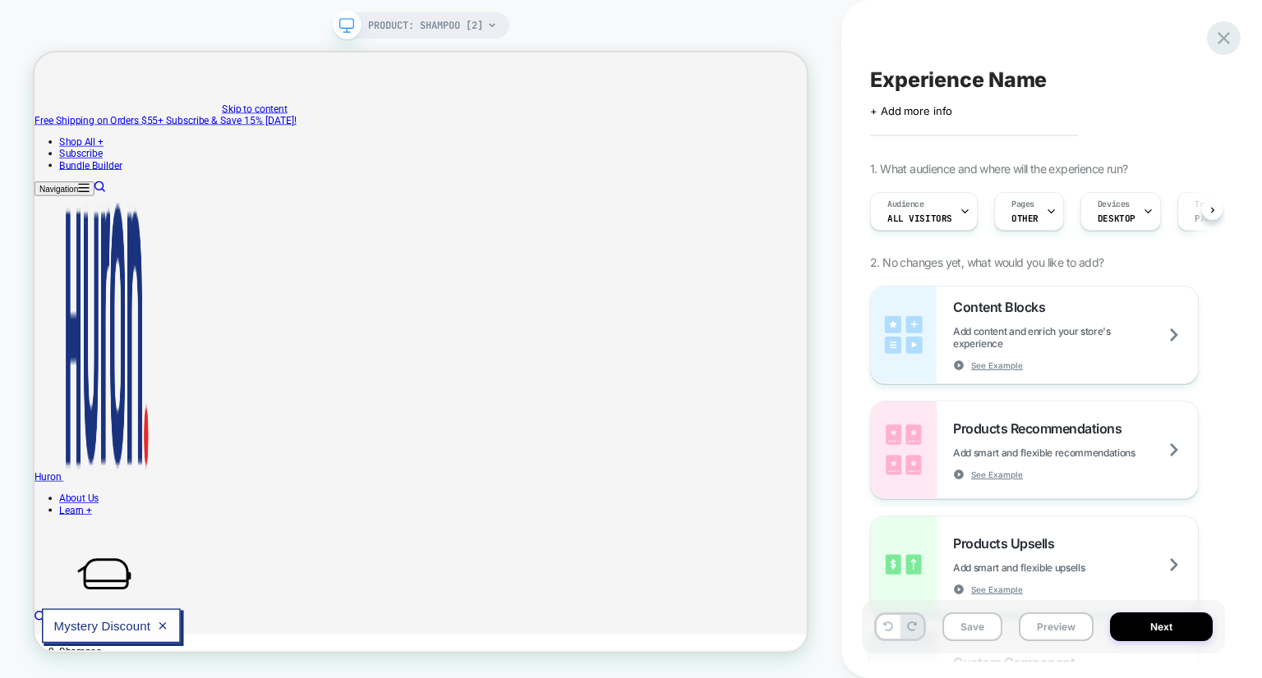
scroll to position [0, 0]
click at [1220, 47] on icon at bounding box center [1223, 38] width 22 height 22
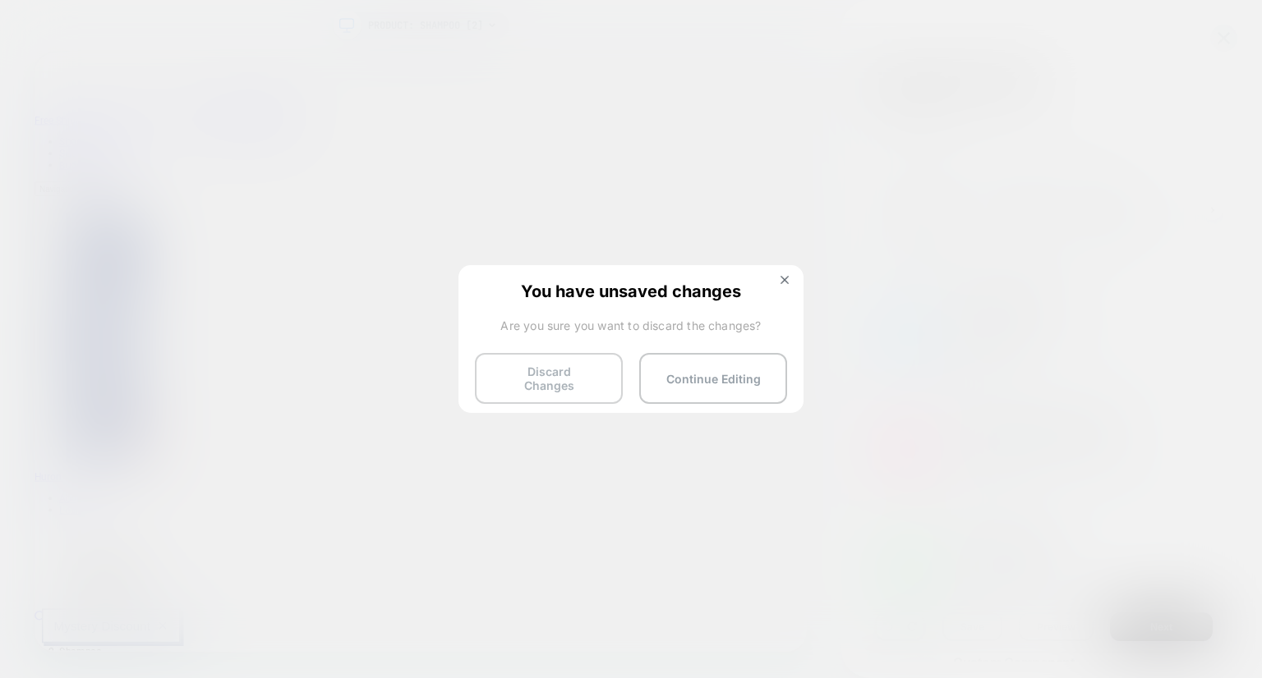
click at [558, 385] on button "Discard Changes" at bounding box center [549, 378] width 148 height 51
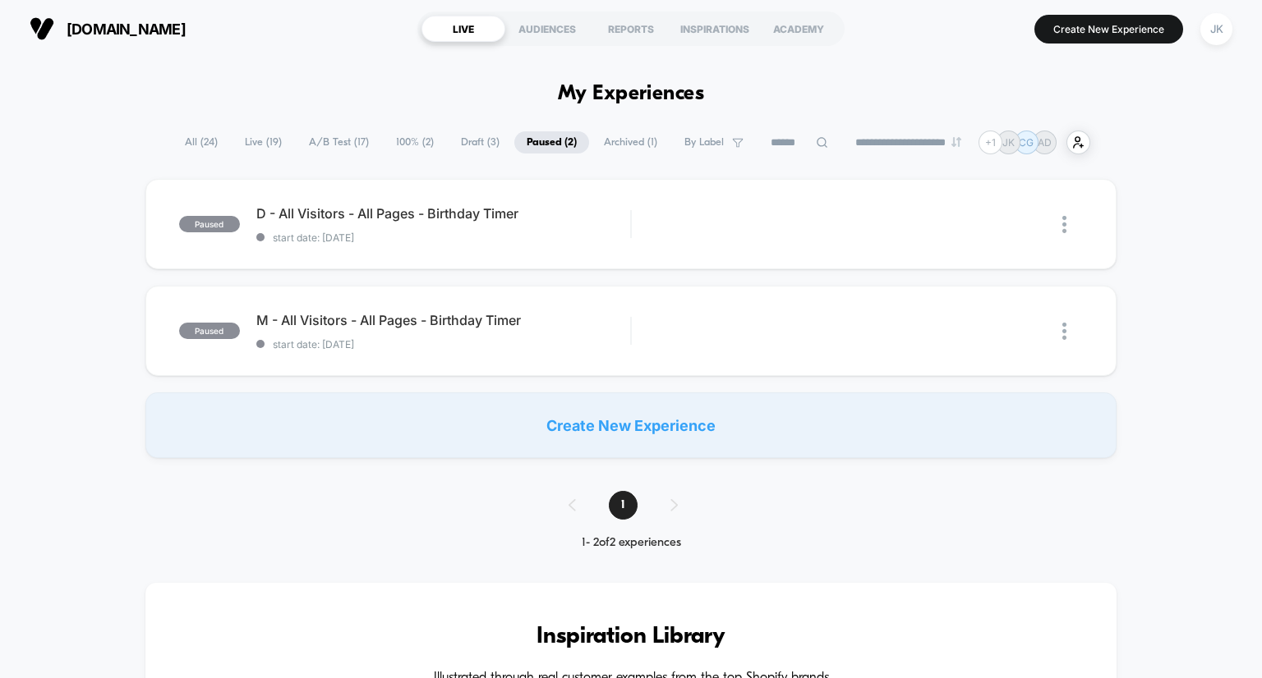
click at [461, 136] on span "Draft ( 3 )" at bounding box center [479, 142] width 63 height 22
